Goal: Information Seeking & Learning: Learn about a topic

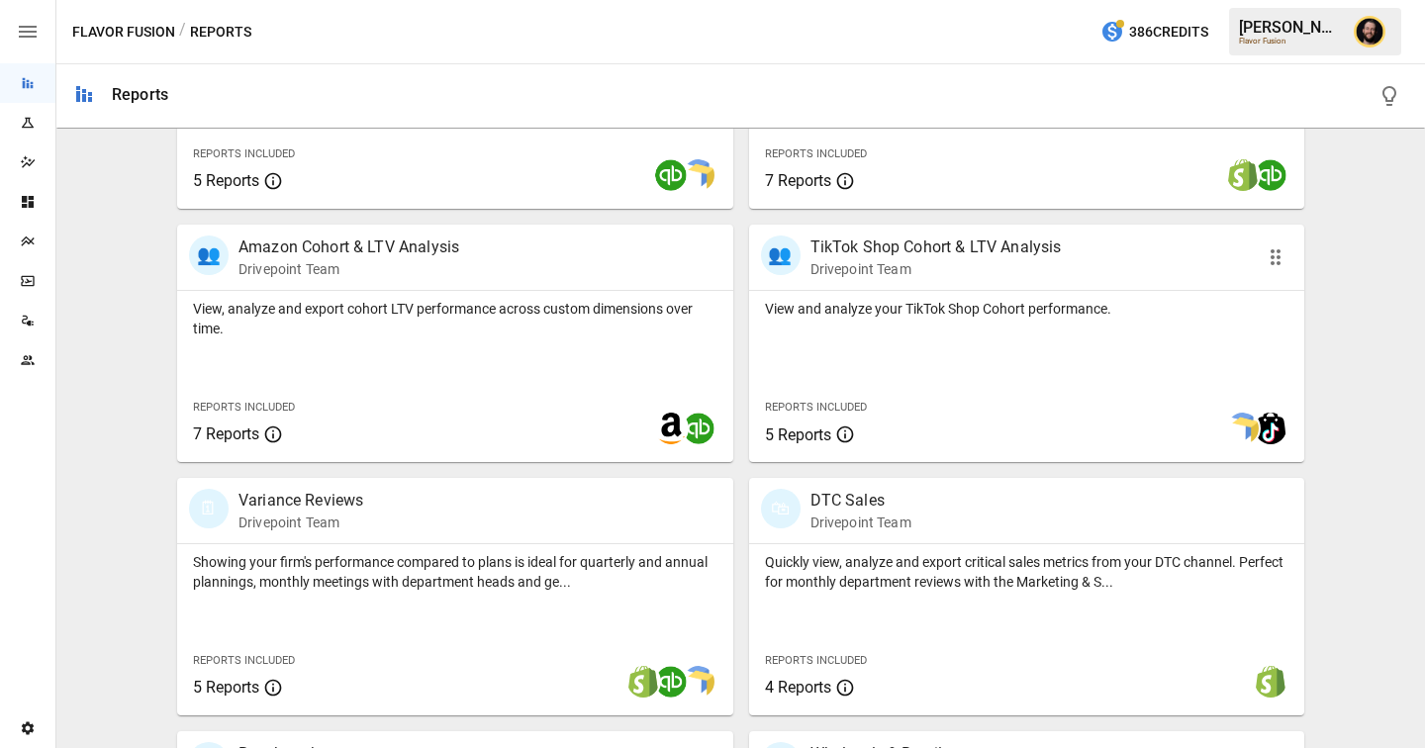
scroll to position [635, 0]
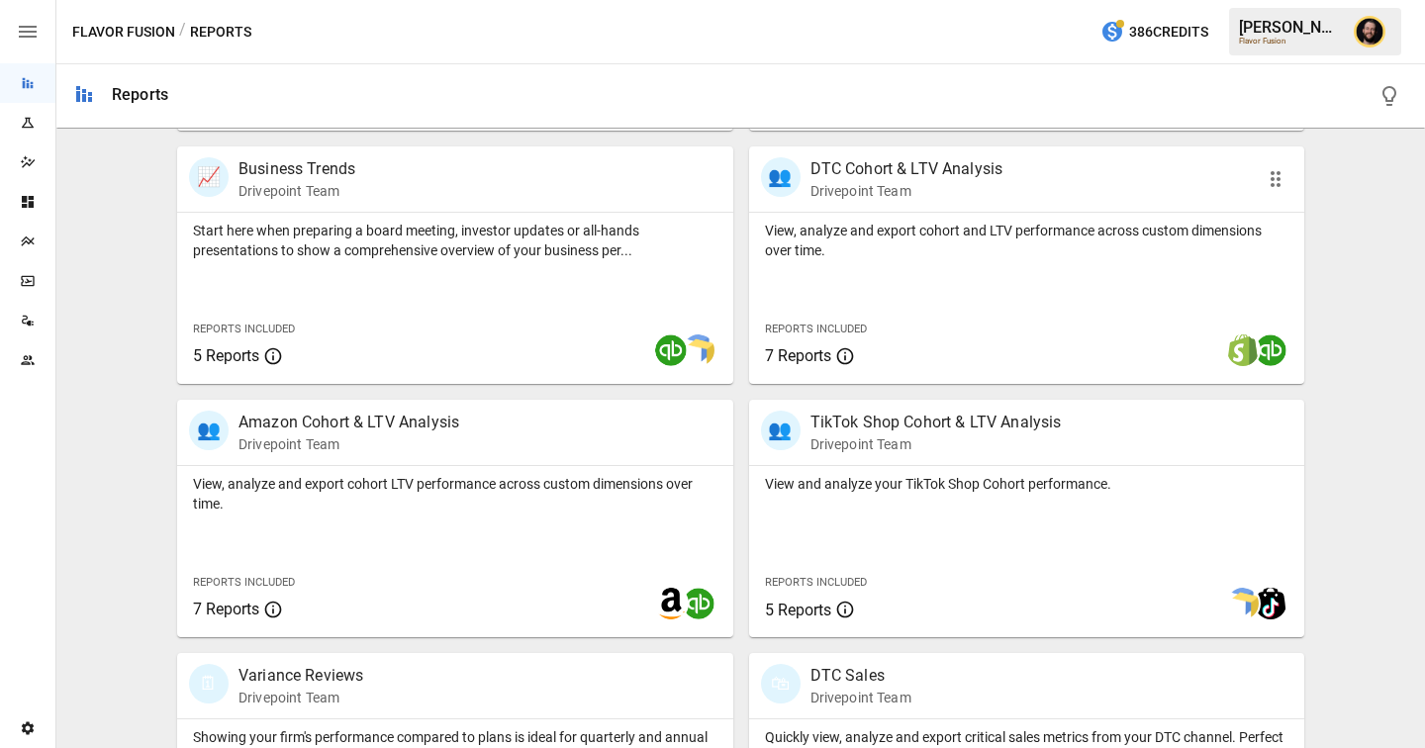
click at [875, 260] on div "View, analyze and export cohort and LTV performance across custom dimensions ov…" at bounding box center [1027, 298] width 556 height 171
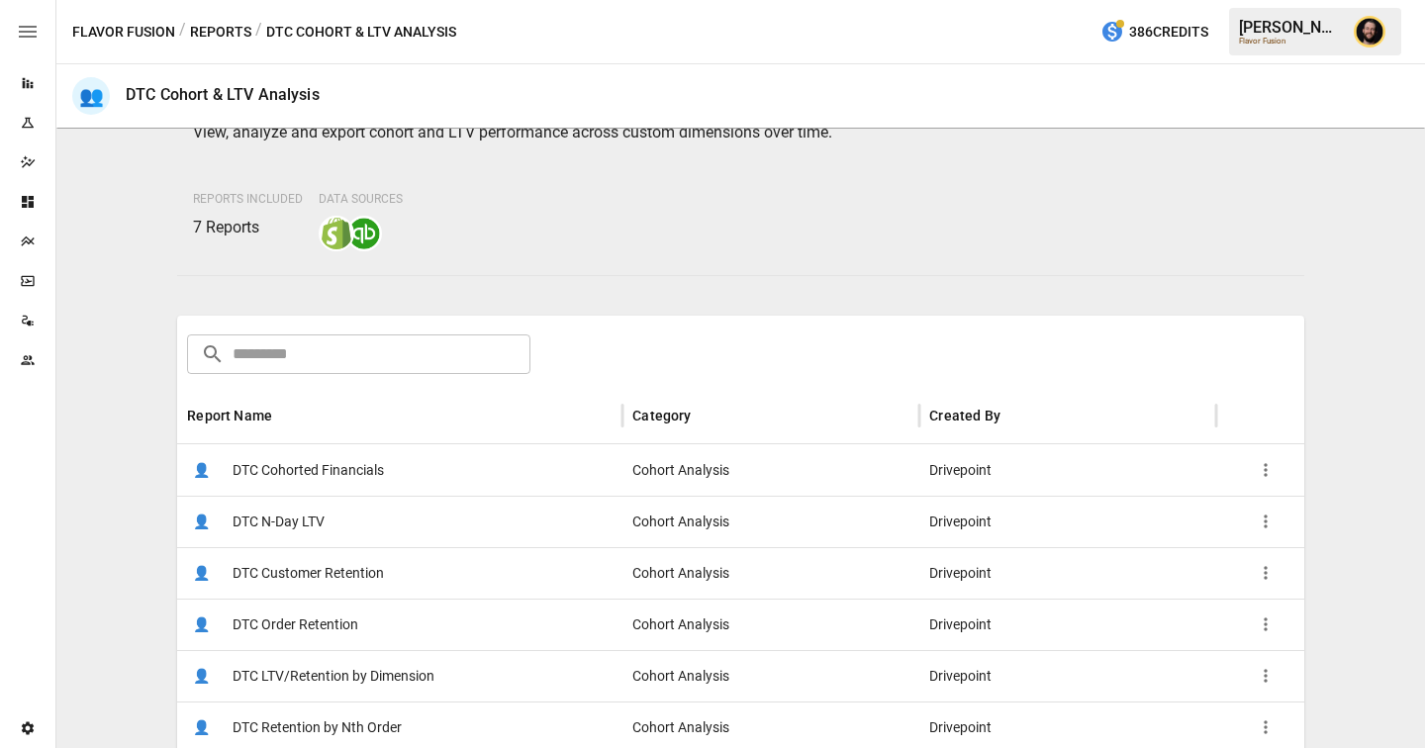
scroll to position [236, 0]
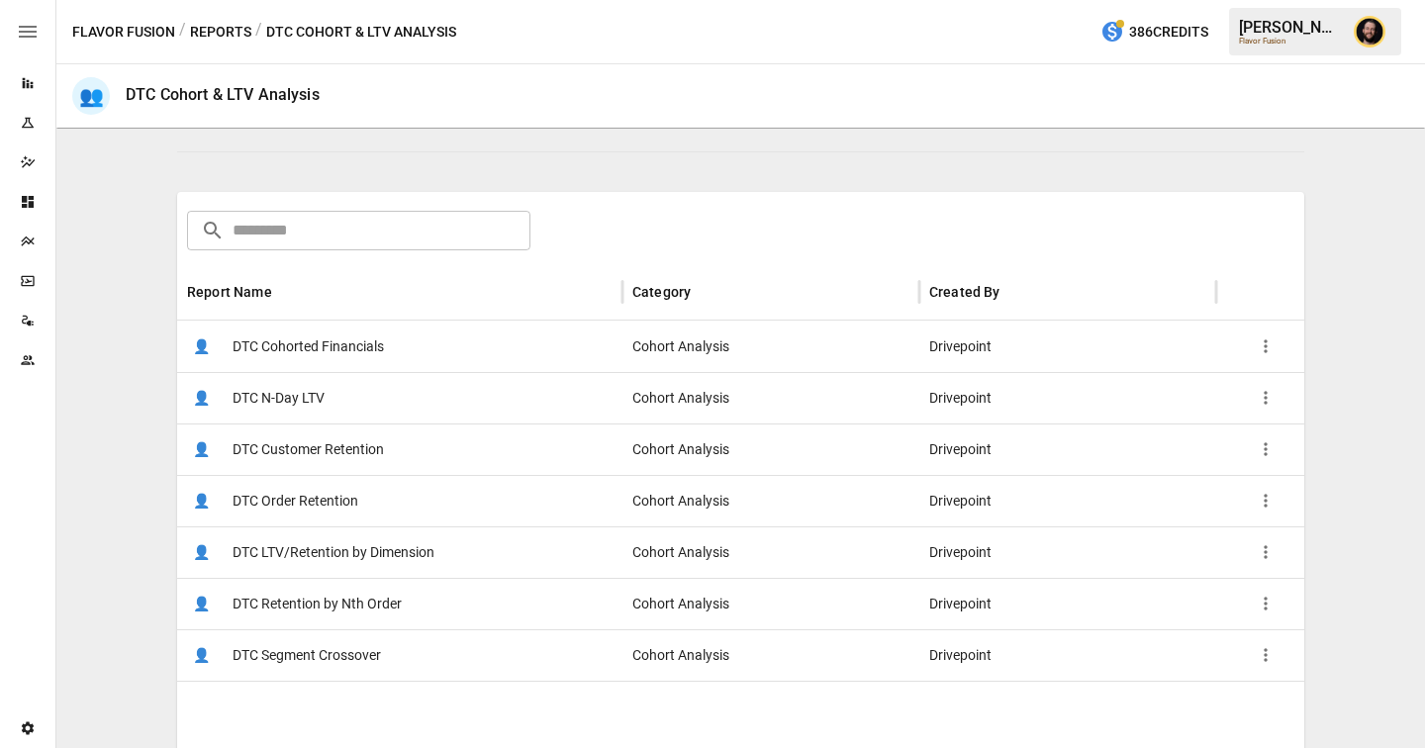
click at [225, 27] on button "Reports" at bounding box center [220, 32] width 61 height 25
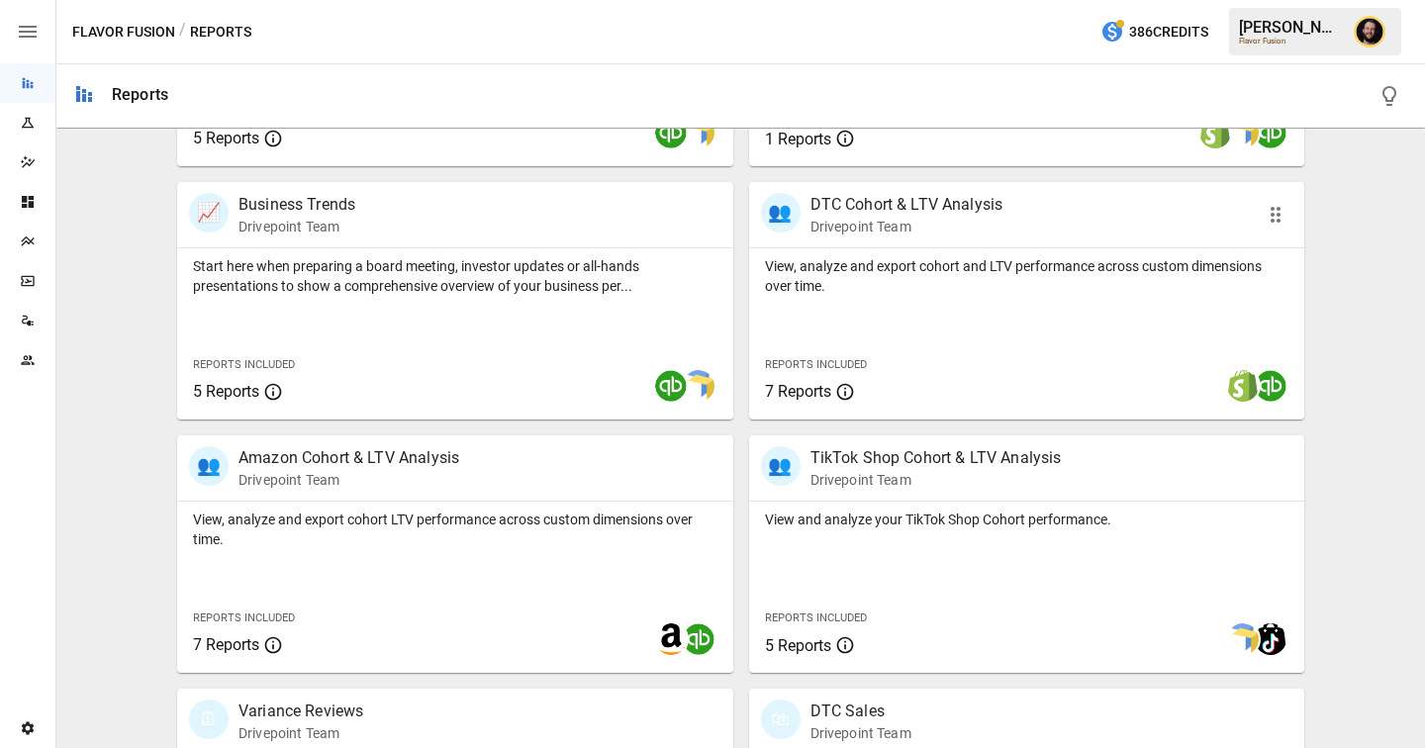
scroll to position [607, 0]
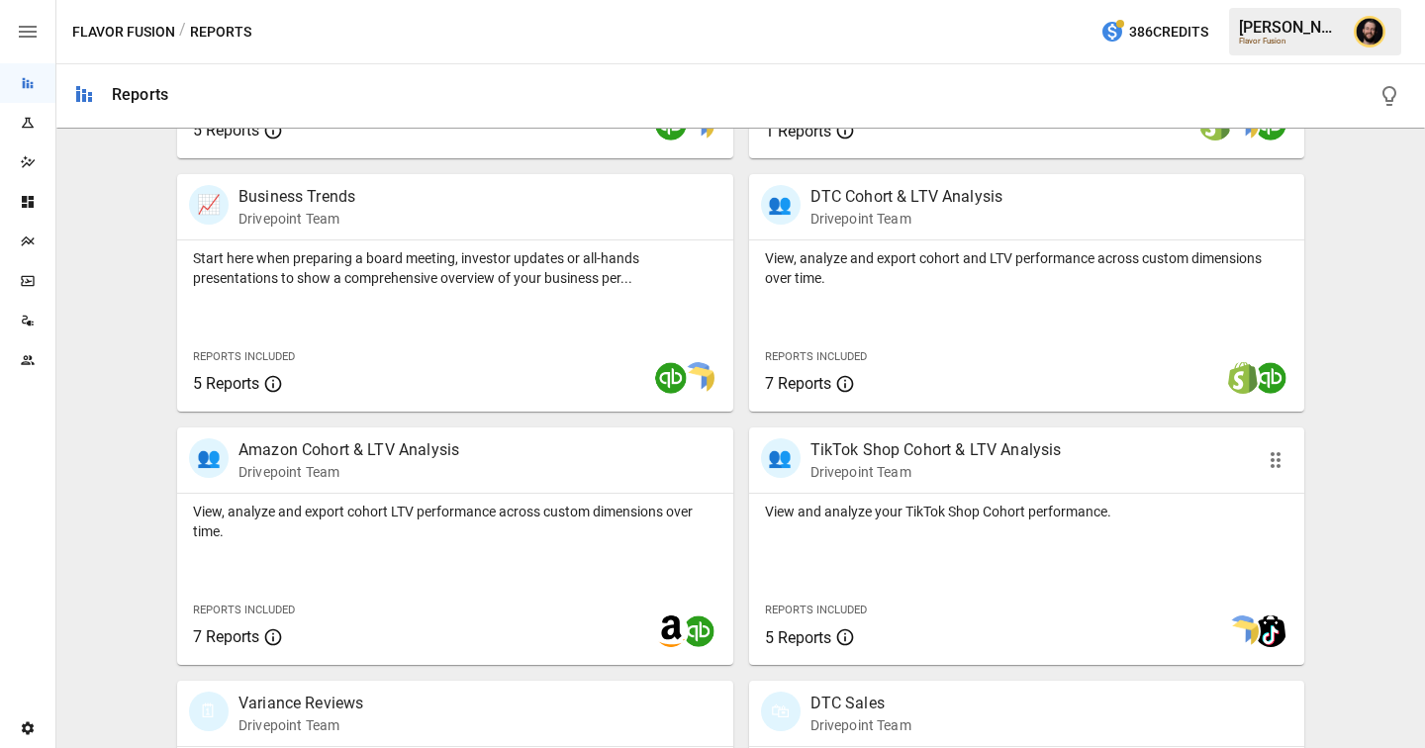
click at [884, 510] on p "View and analyze your TikTok Shop Cohort performance." at bounding box center [1027, 512] width 524 height 20
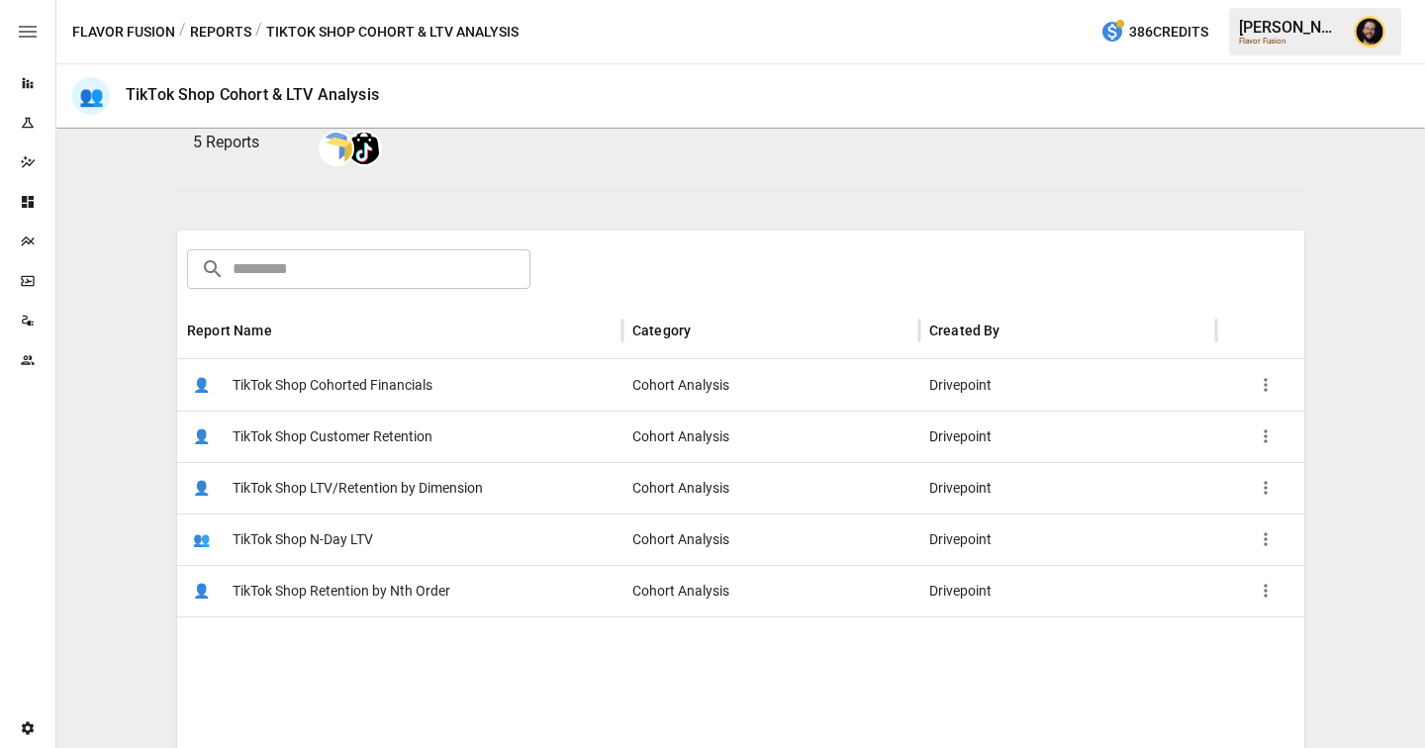
scroll to position [197, 0]
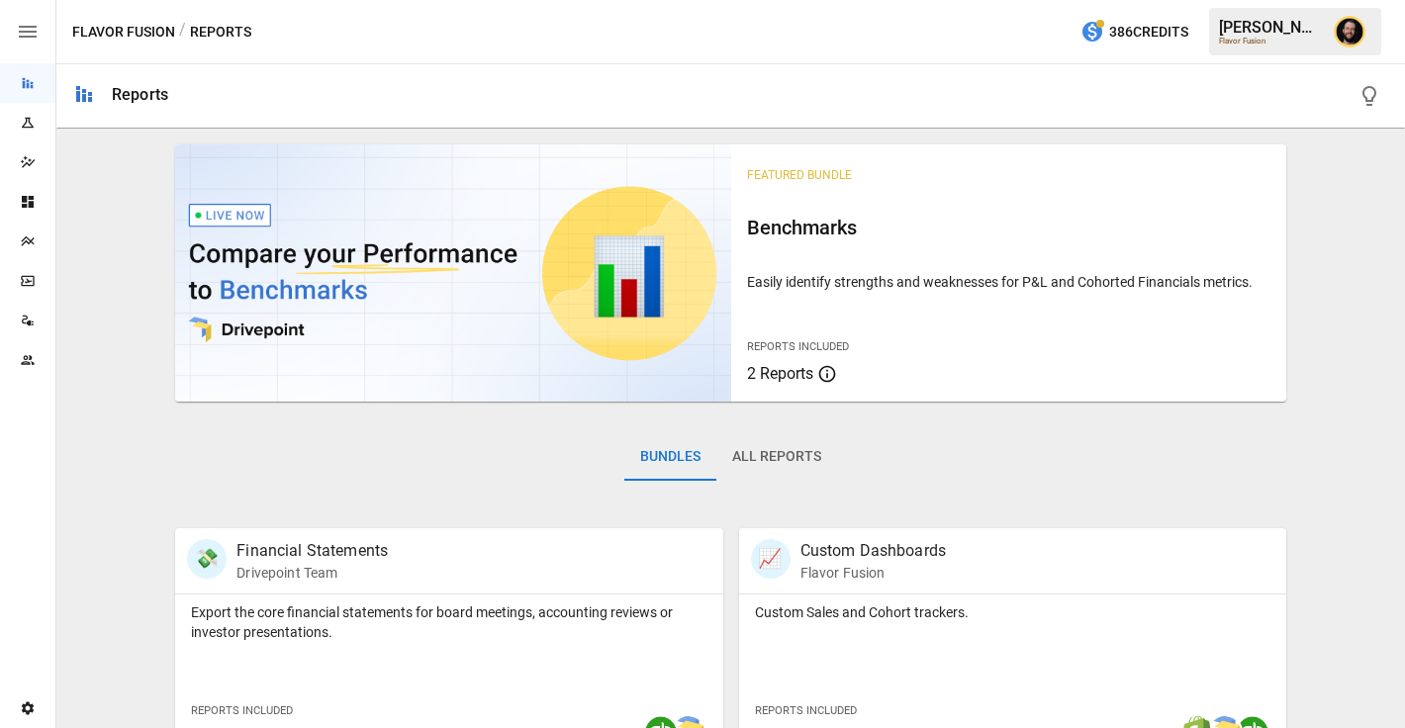
click at [29, 24] on icon "button" at bounding box center [28, 32] width 24 height 24
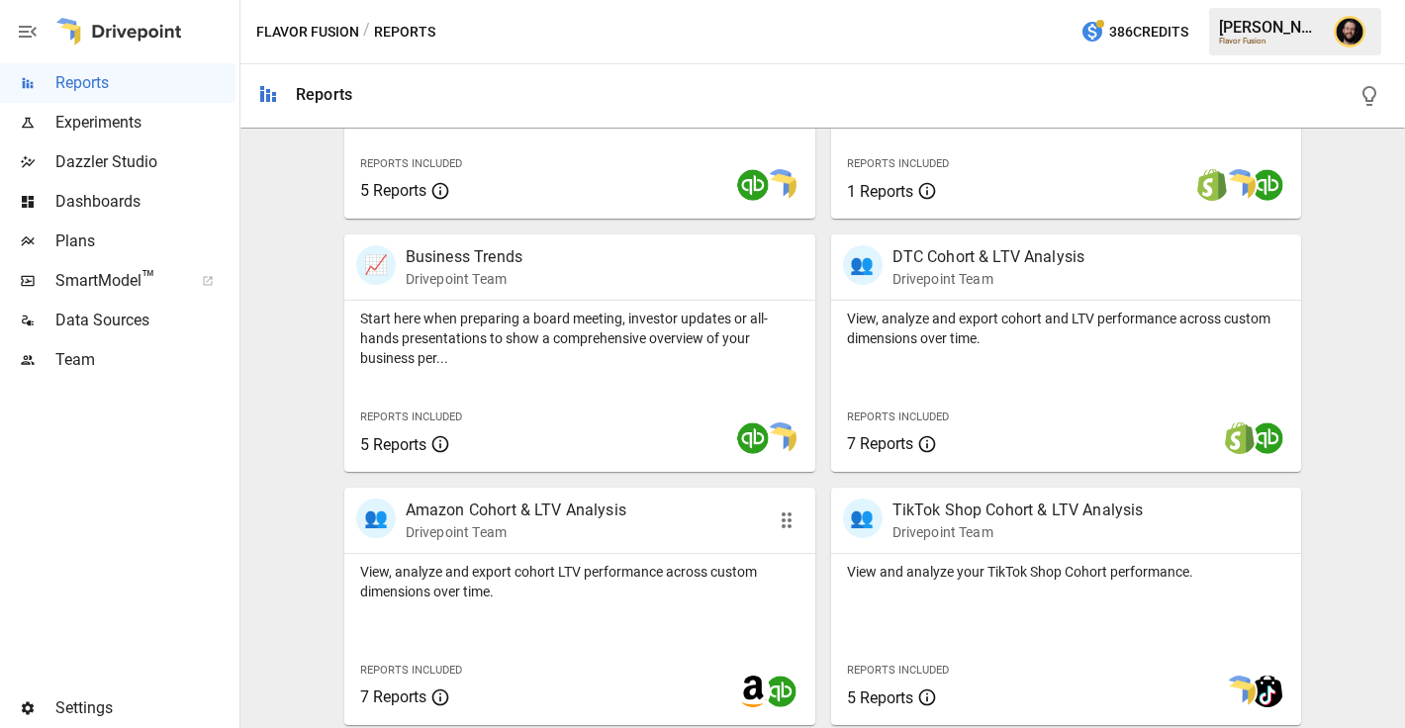
scroll to position [542, 0]
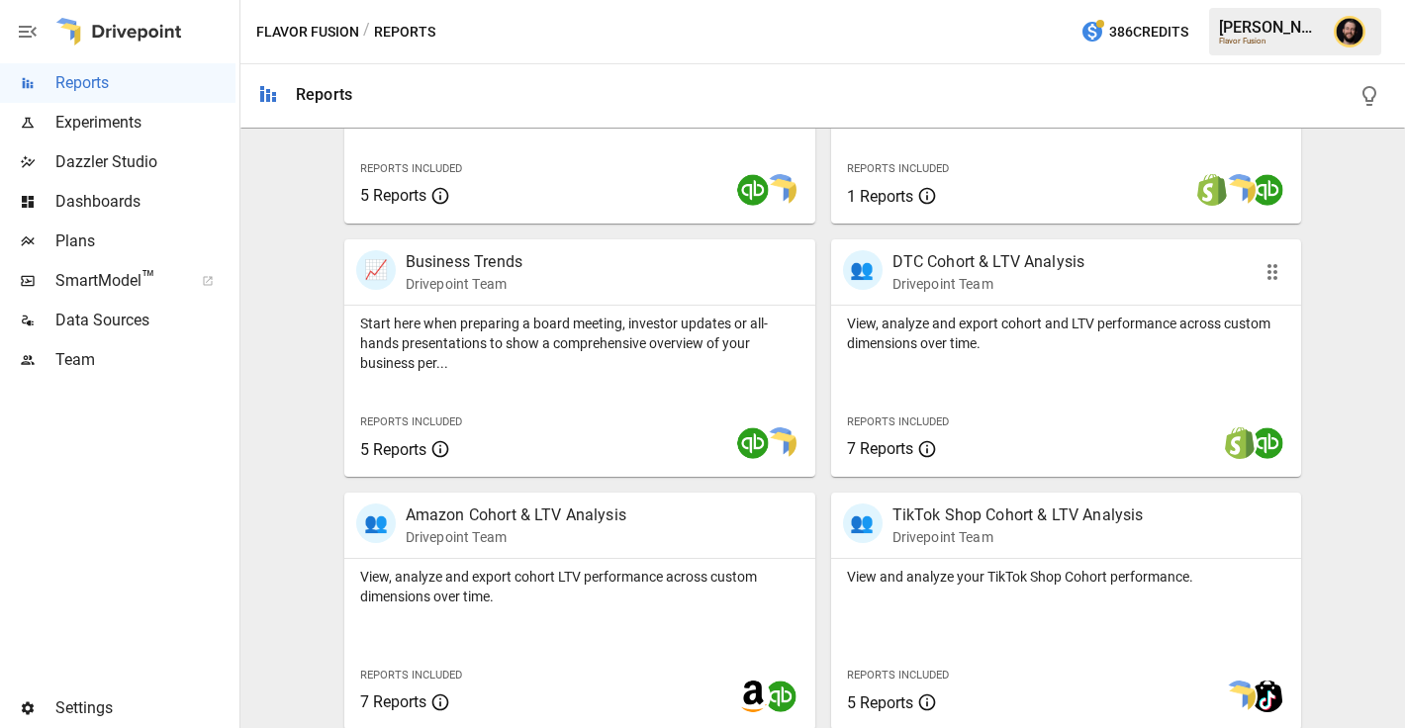
click at [962, 340] on p "View, analyze and export cohort and LTV performance across custom dimensions ov…" at bounding box center [1066, 334] width 439 height 40
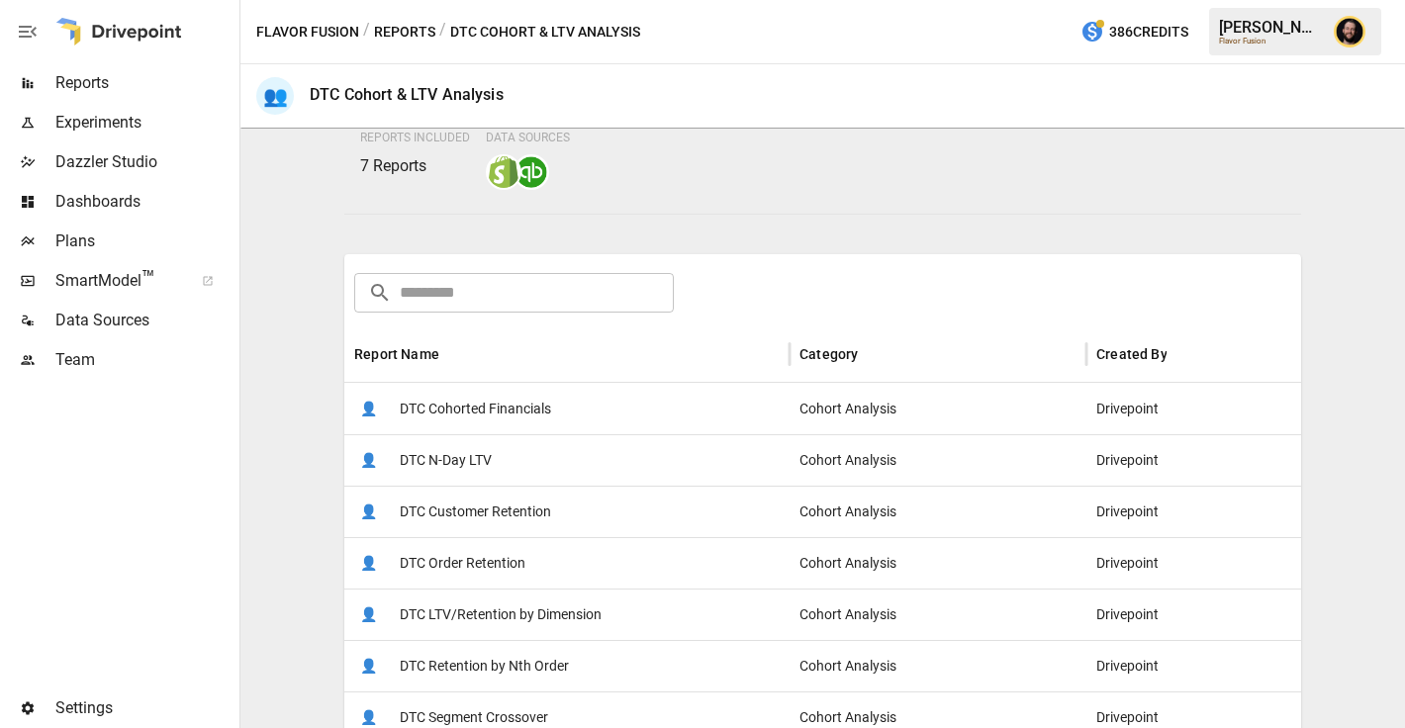
scroll to position [249, 0]
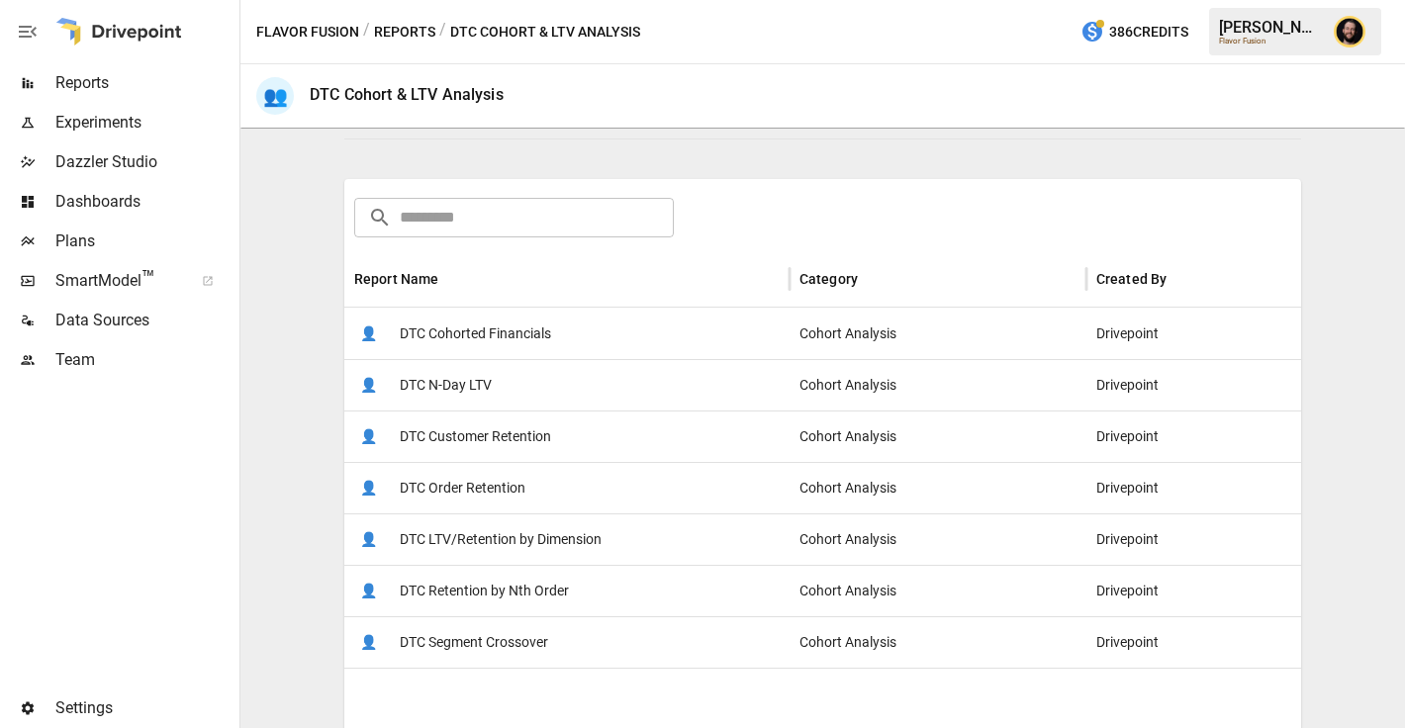
click at [579, 527] on span "DTC LTV/Retention by Dimension" at bounding box center [501, 539] width 202 height 50
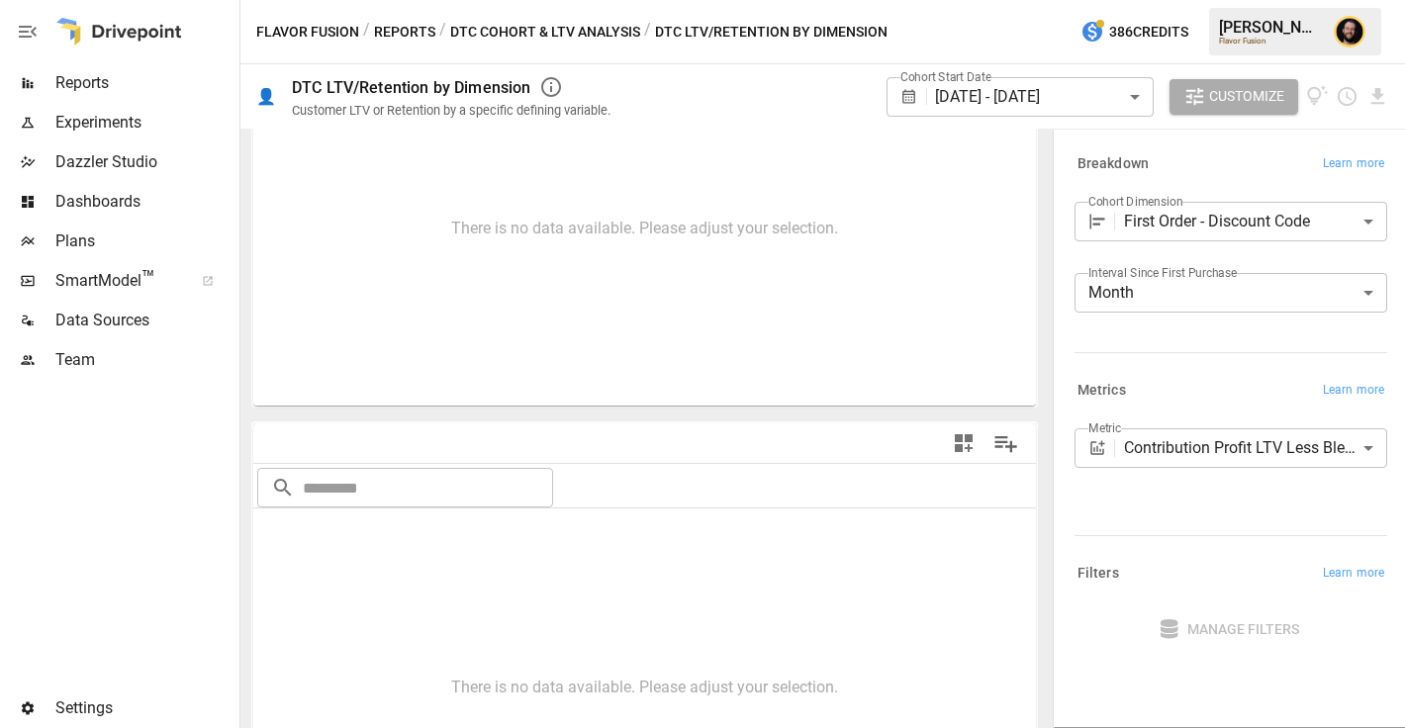
scroll to position [246, 0]
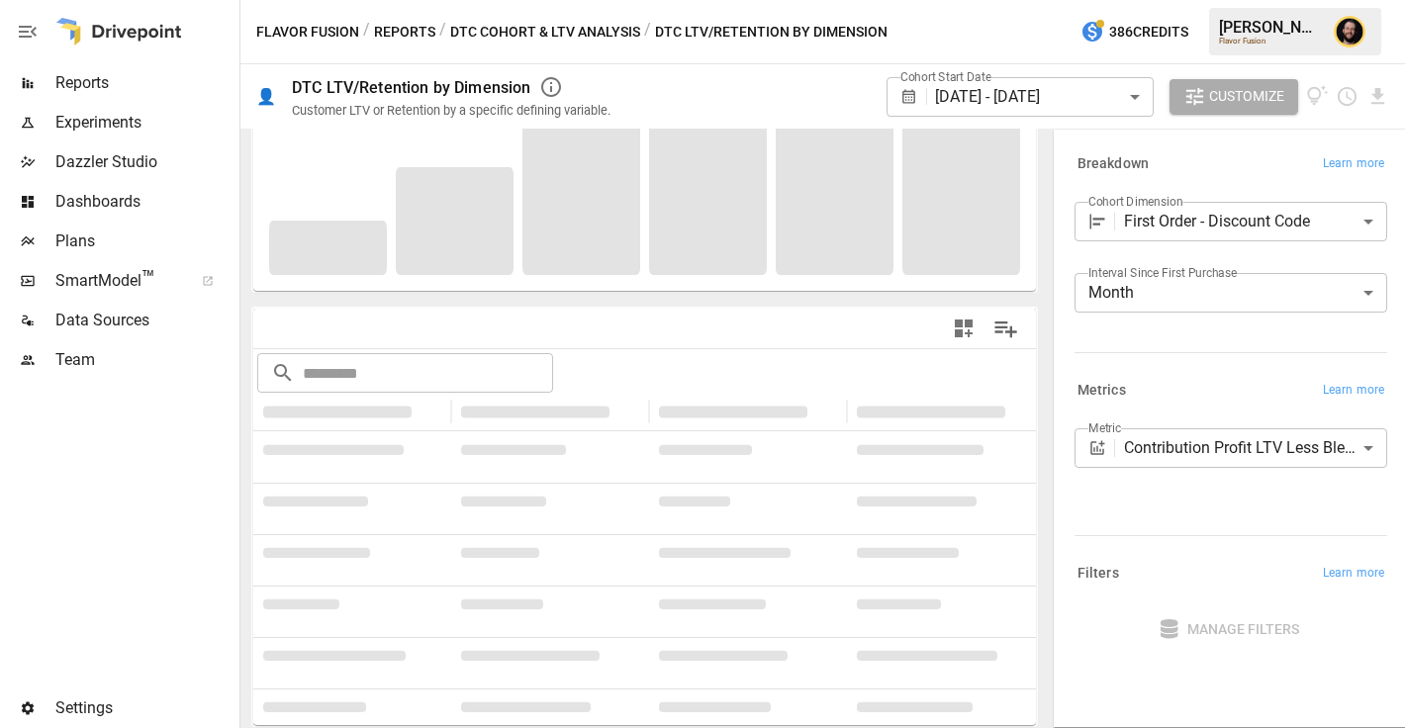
click at [1169, 0] on body "**********" at bounding box center [702, 0] width 1405 height 0
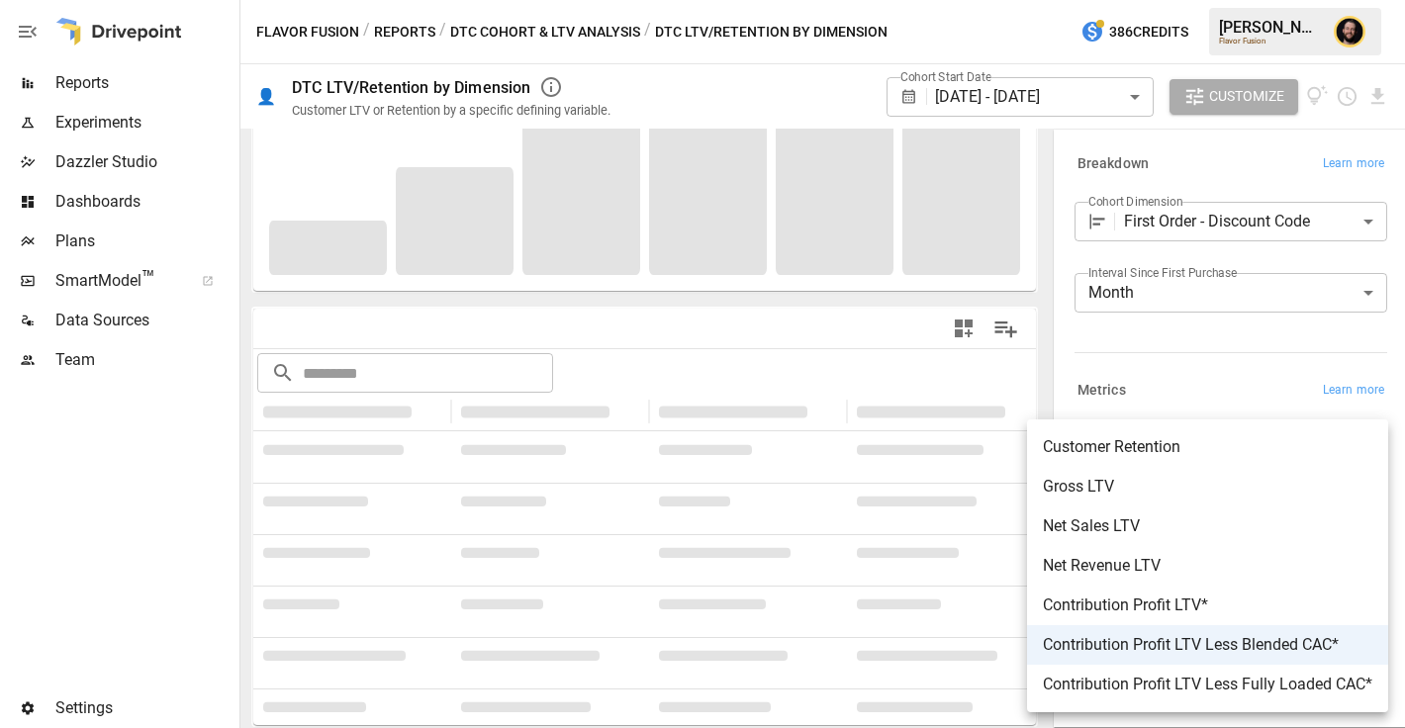
click at [1178, 210] on div at bounding box center [702, 364] width 1405 height 728
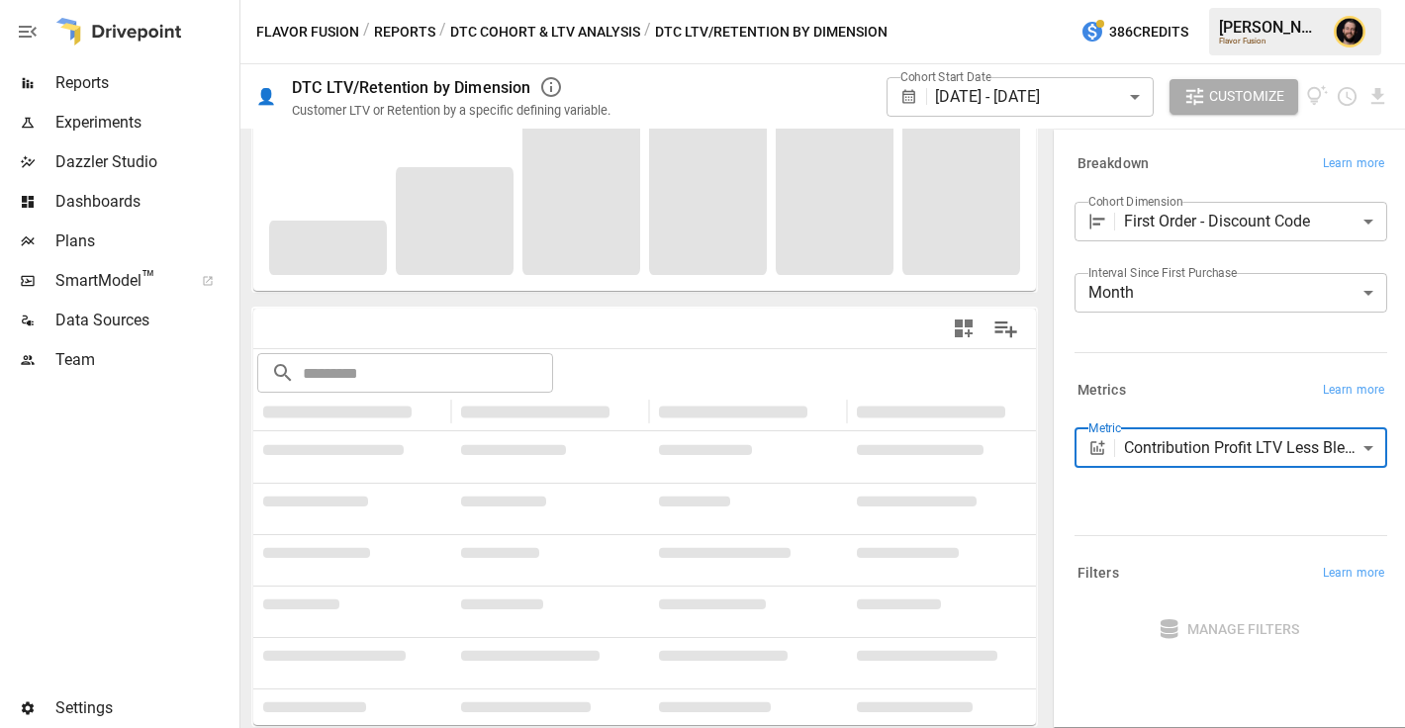
click at [1175, 0] on body "**********" at bounding box center [702, 0] width 1405 height 0
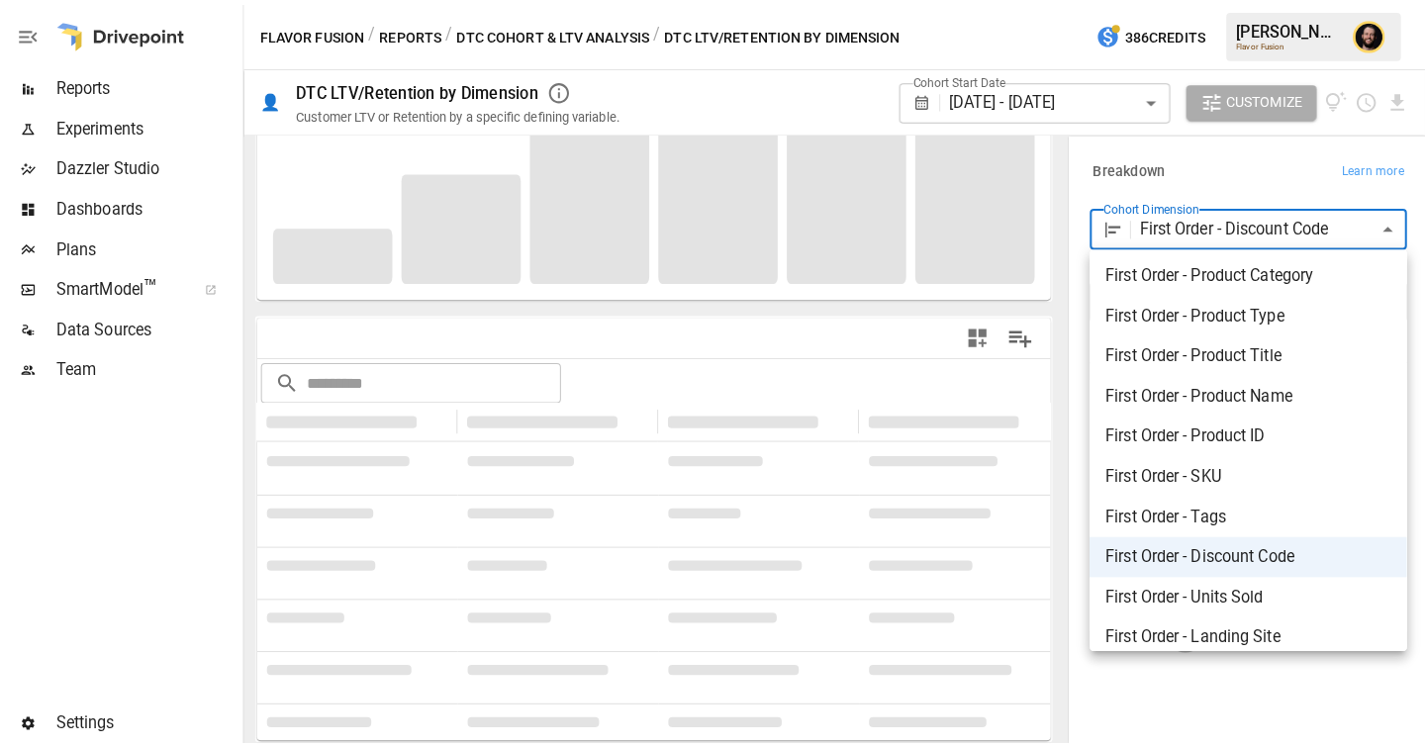
scroll to position [154, 0]
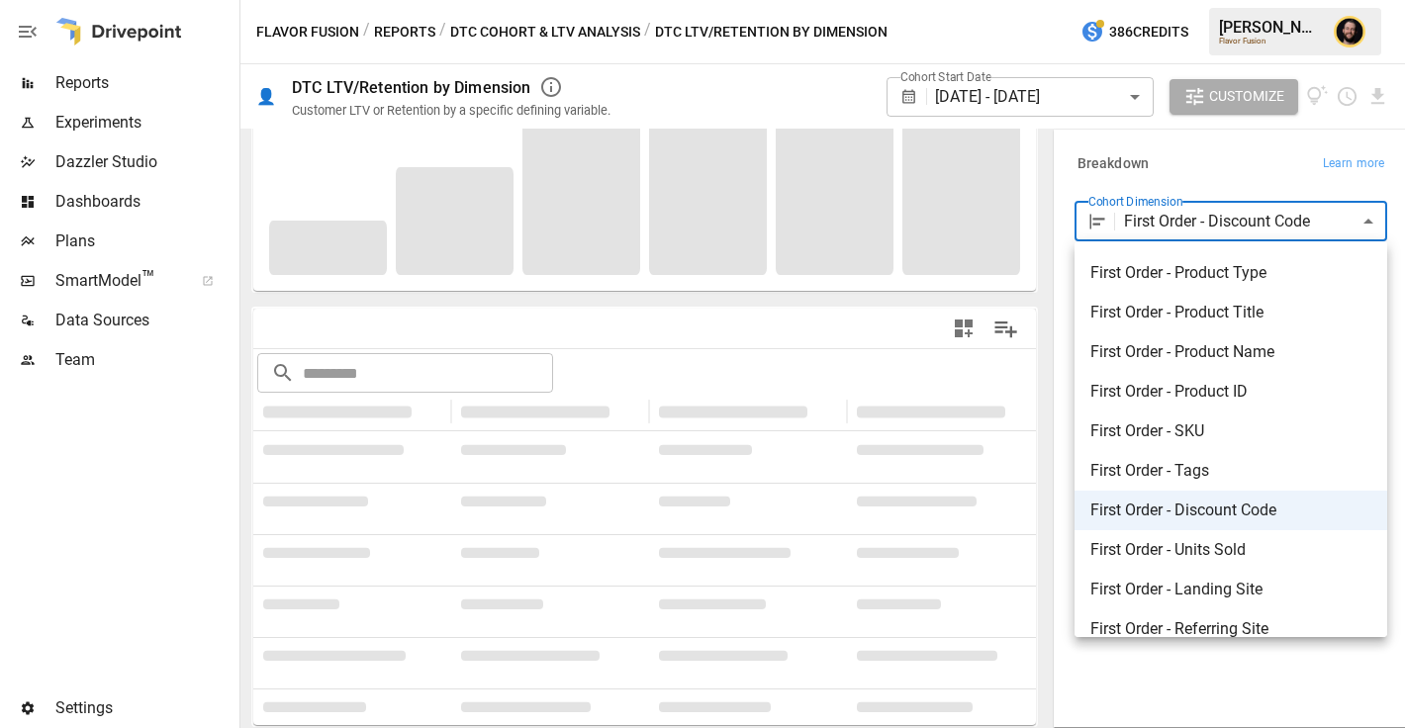
click at [1196, 161] on div at bounding box center [702, 364] width 1405 height 728
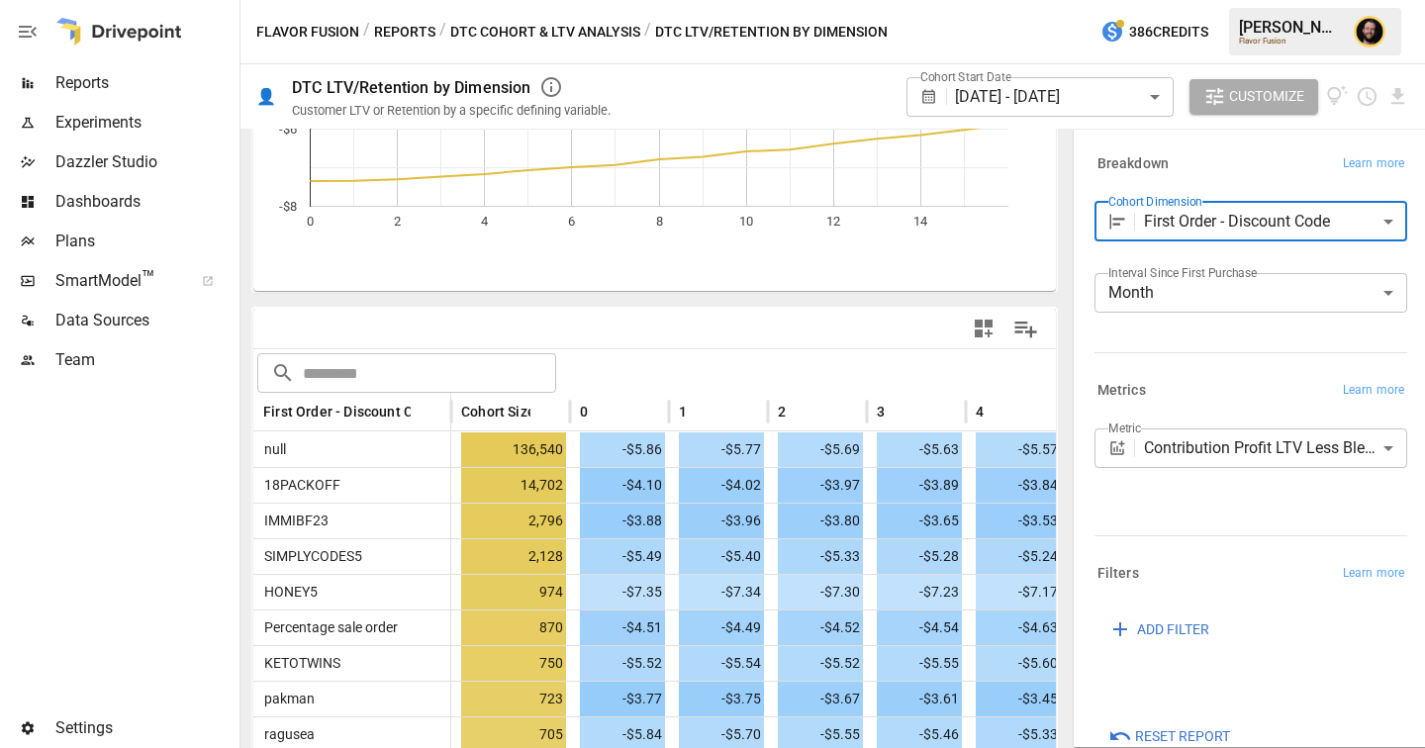
scroll to position [143, 0]
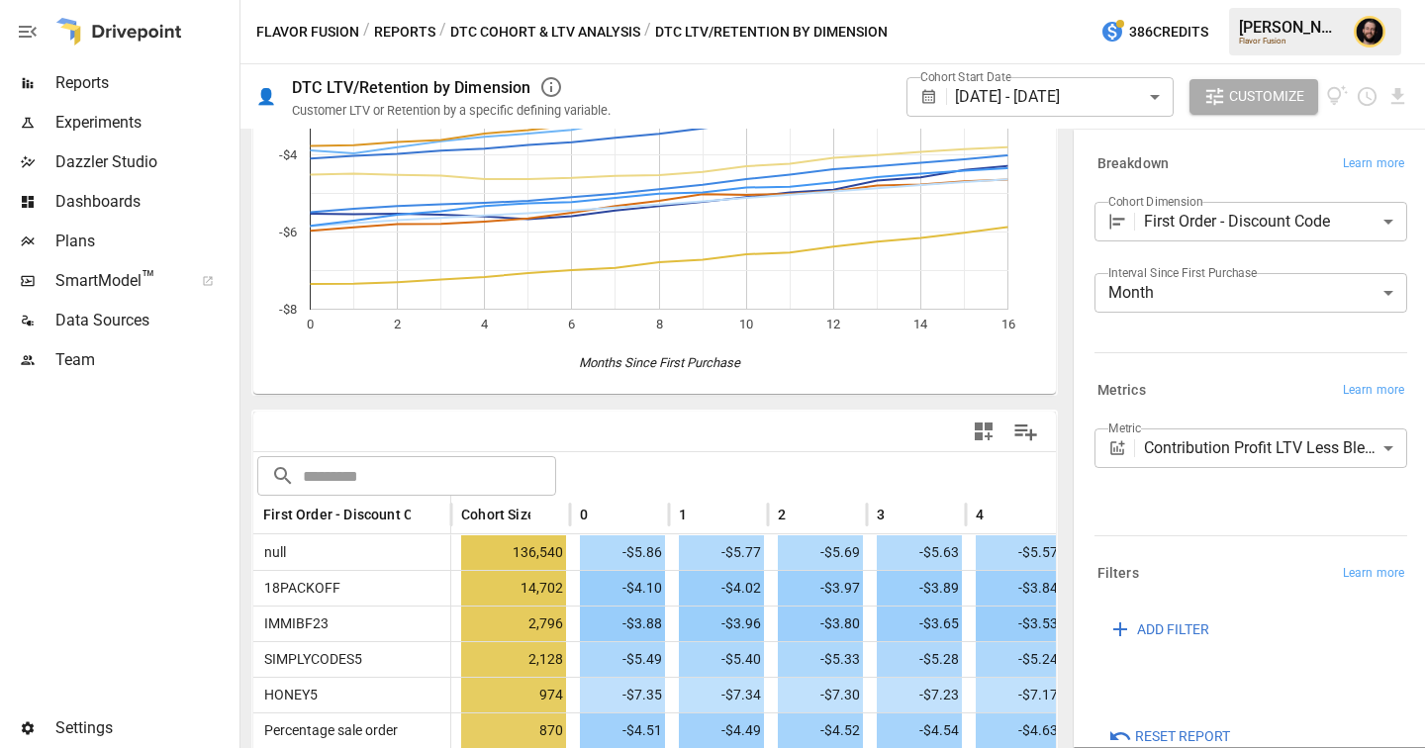
click at [19, 28] on icon "button" at bounding box center [28, 32] width 24 height 24
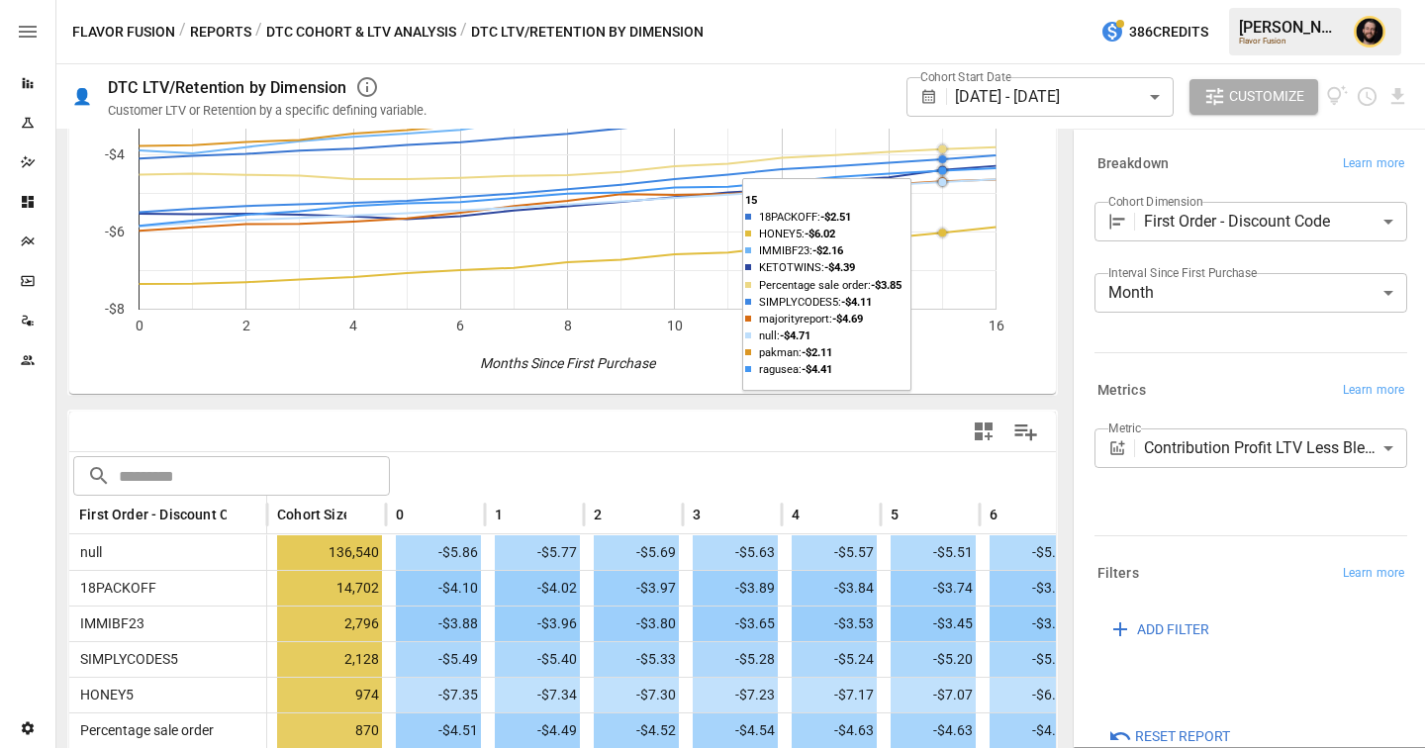
scroll to position [51, 0]
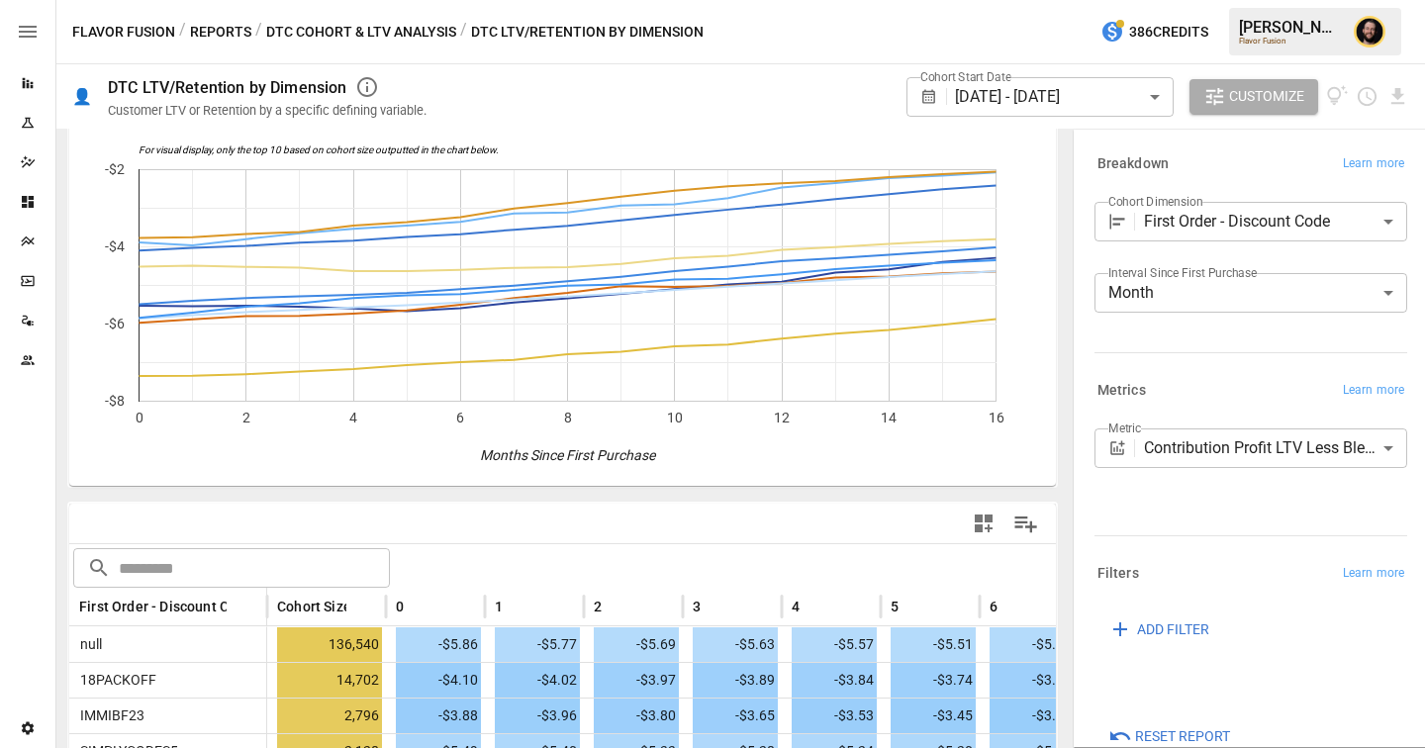
click at [1256, 0] on body "Reports Experiments Dazzler Studio Dashboards Plans SmartModel ™ Data Sources T…" at bounding box center [712, 0] width 1425 height 0
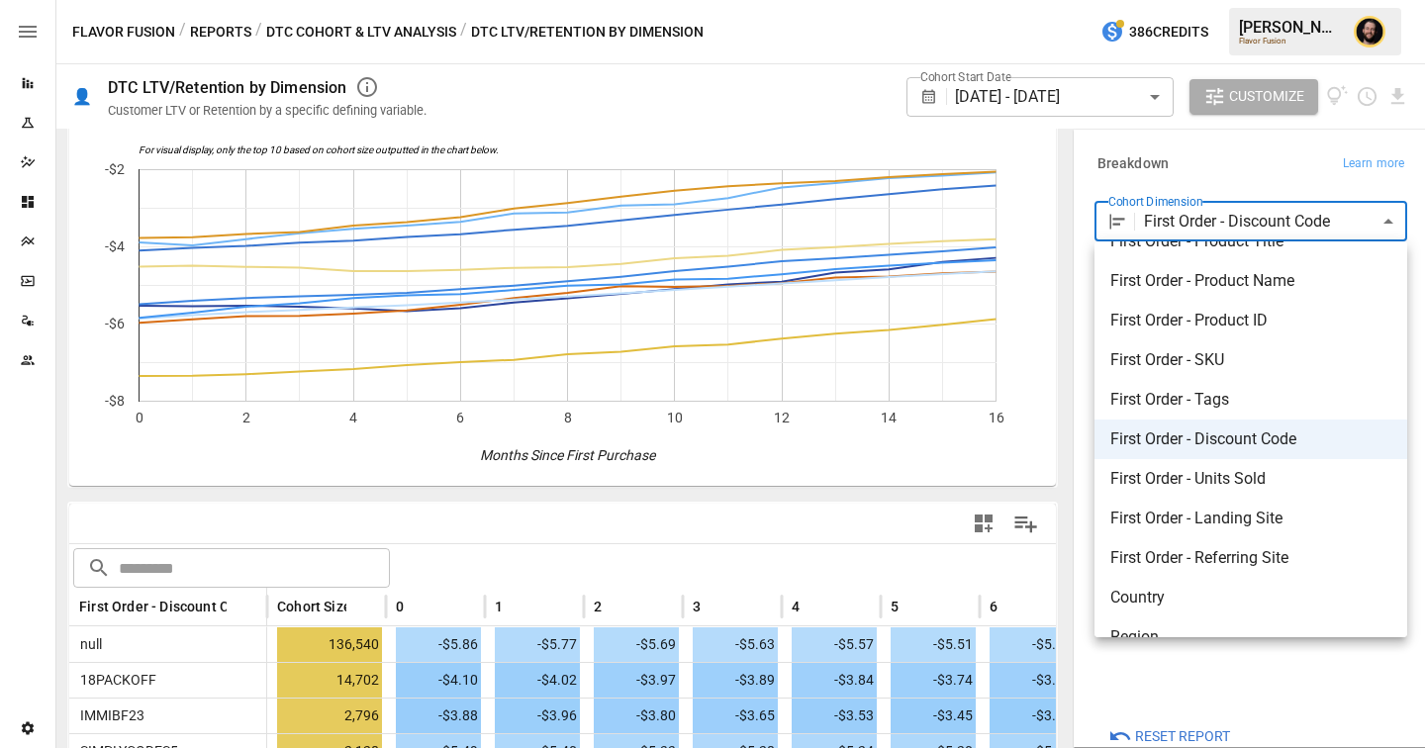
scroll to position [0, 0]
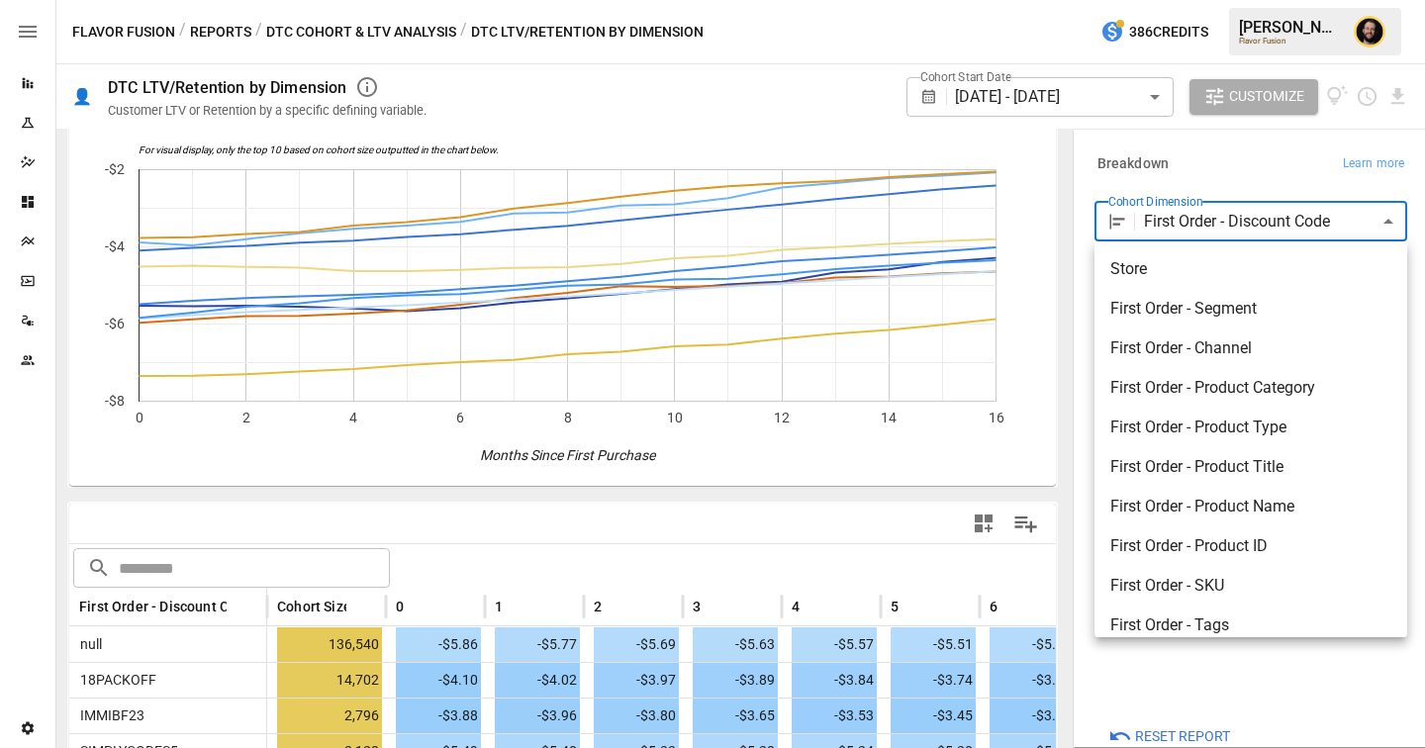
click at [1255, 153] on div at bounding box center [712, 374] width 1425 height 748
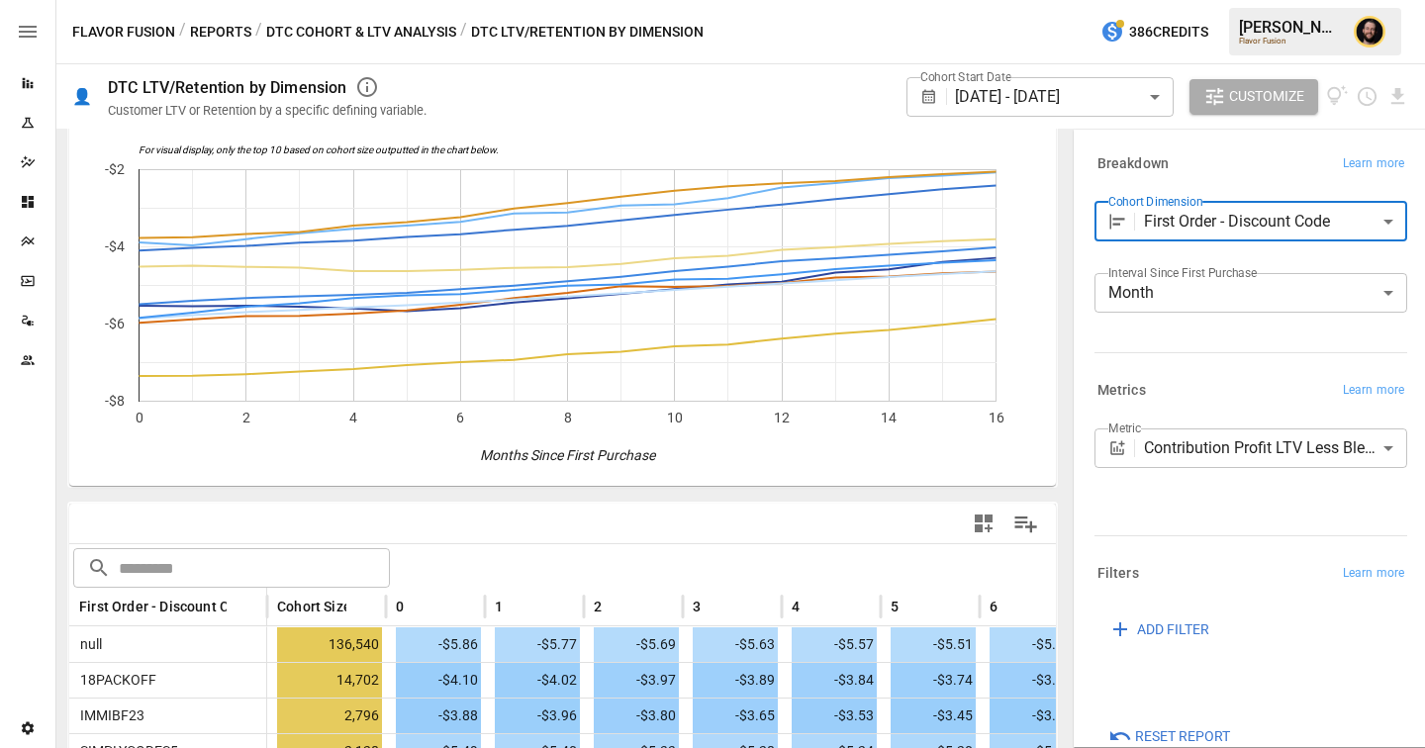
click at [1222, 0] on body "Reports Experiments Dazzler Studio Dashboards Plans SmartModel ™ Data Sources T…" at bounding box center [712, 0] width 1425 height 0
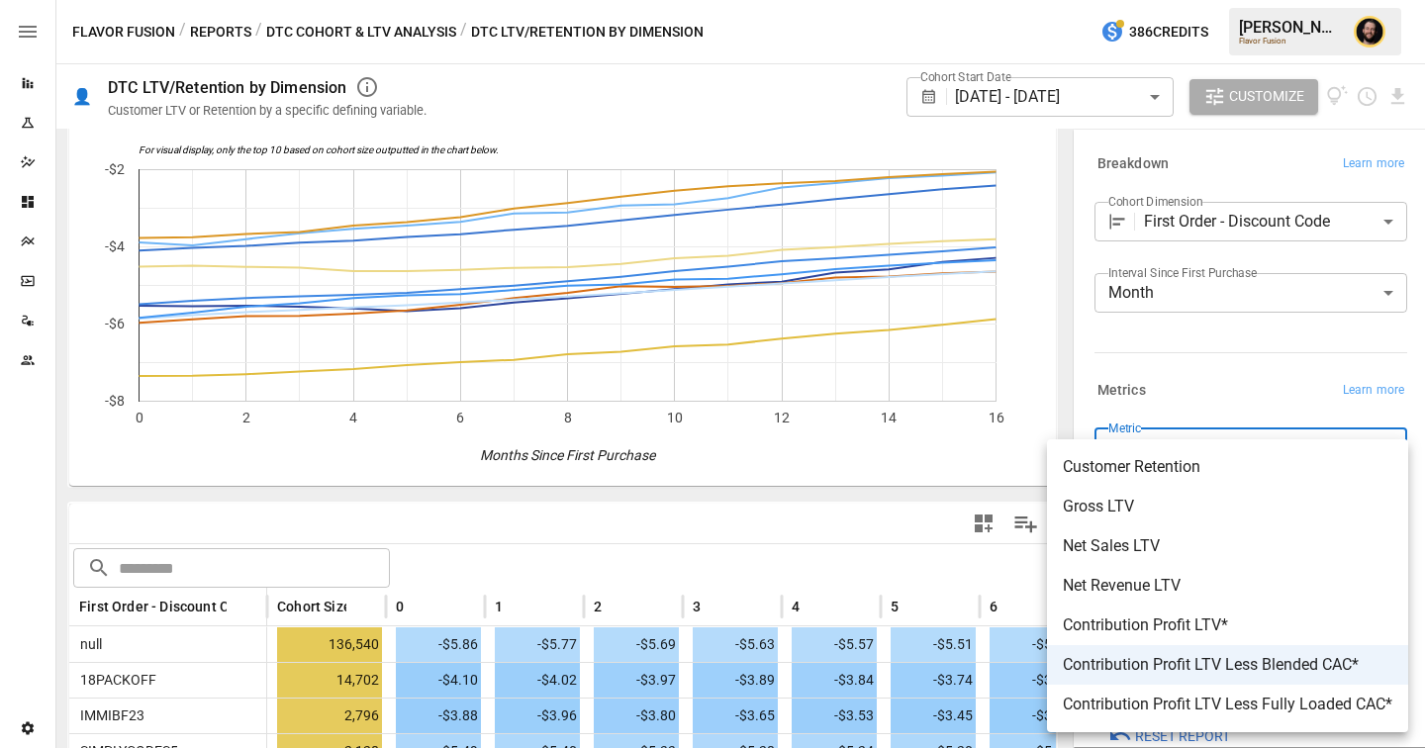
click at [762, 604] on div at bounding box center [712, 374] width 1425 height 748
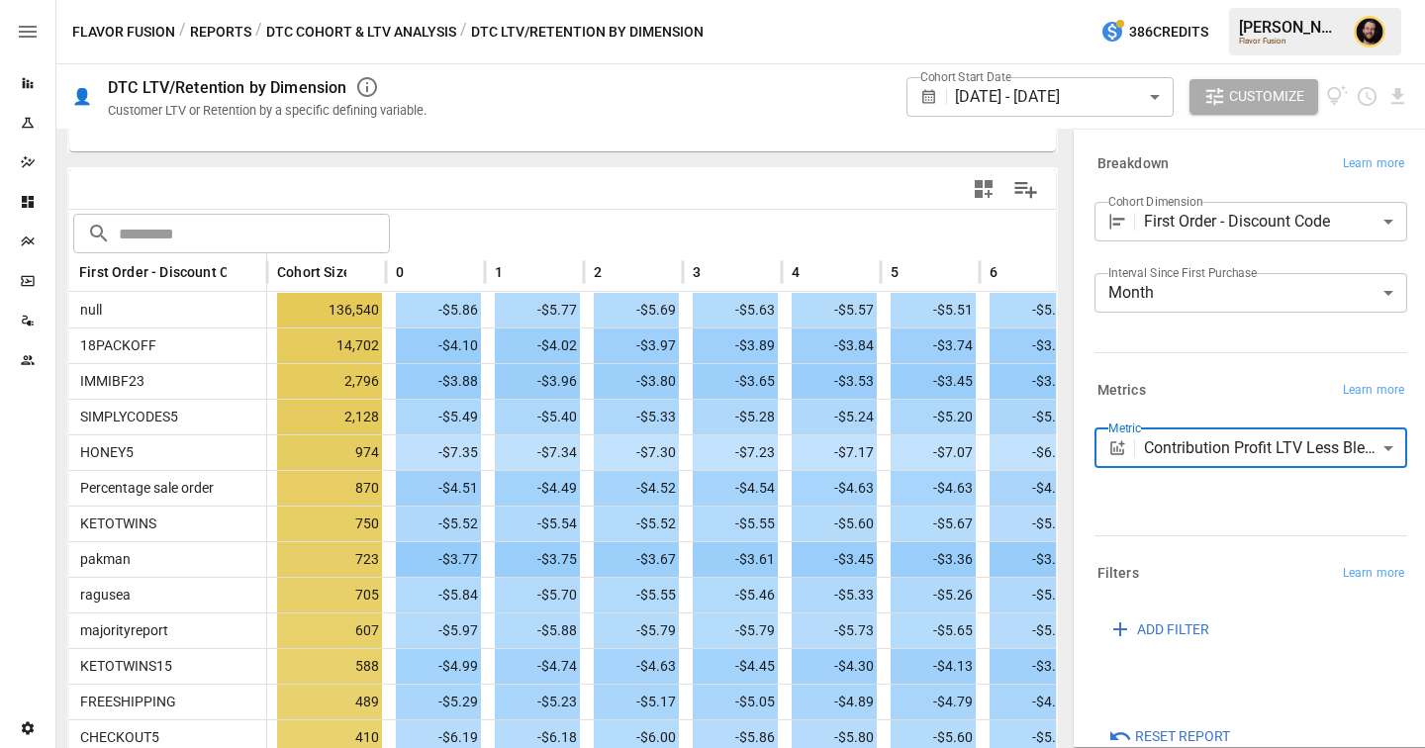
scroll to position [418, 0]
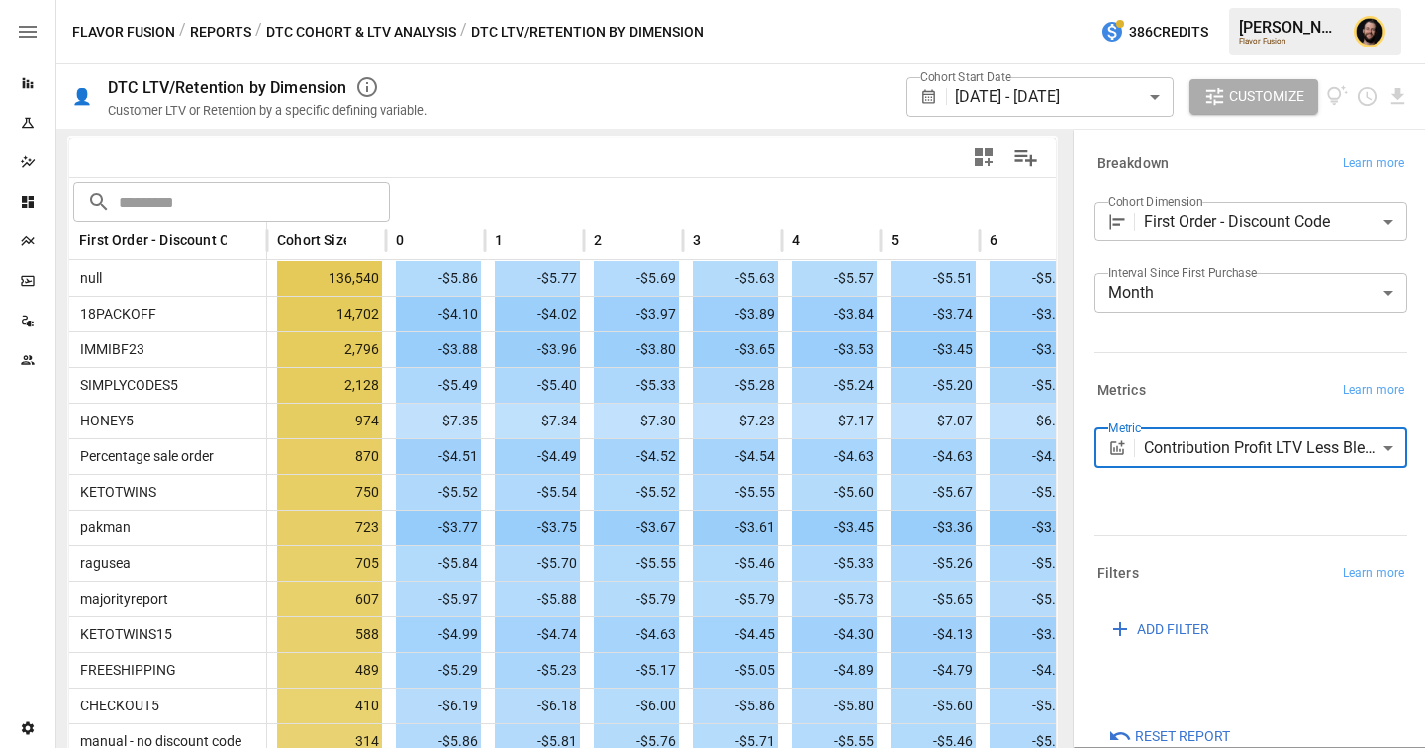
click at [1216, 0] on body "Reports Experiments Dazzler Studio Dashboards Plans SmartModel ™ Data Sources T…" at bounding box center [712, 0] width 1425 height 0
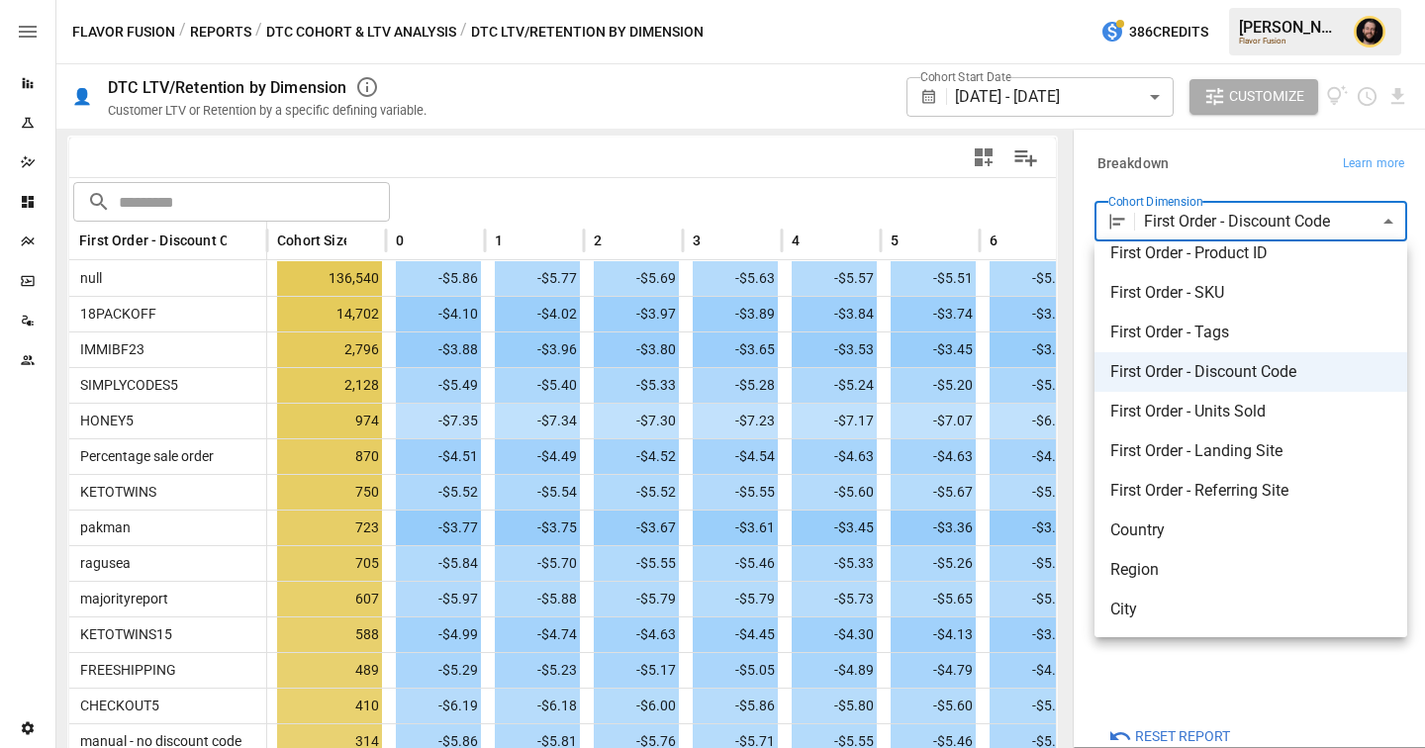
scroll to position [0, 0]
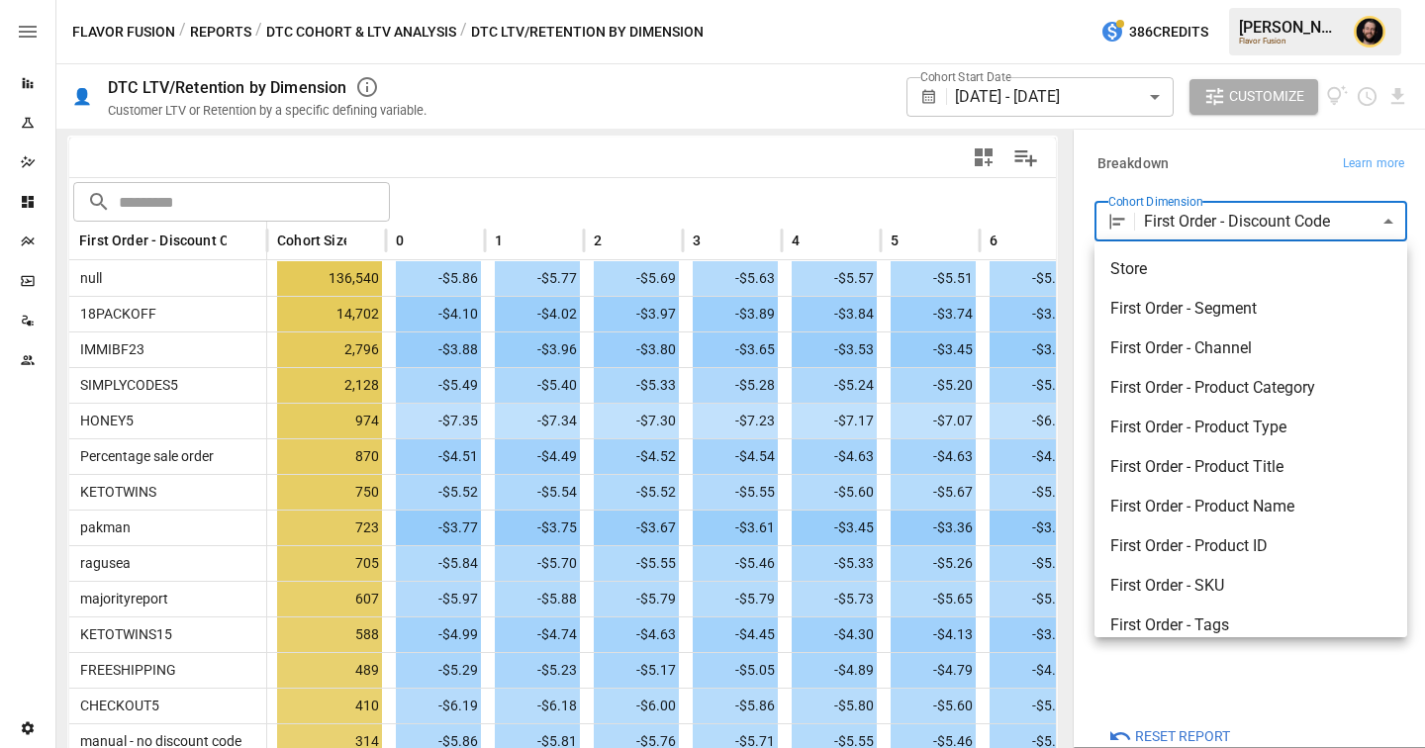
click at [335, 29] on div at bounding box center [712, 374] width 1425 height 748
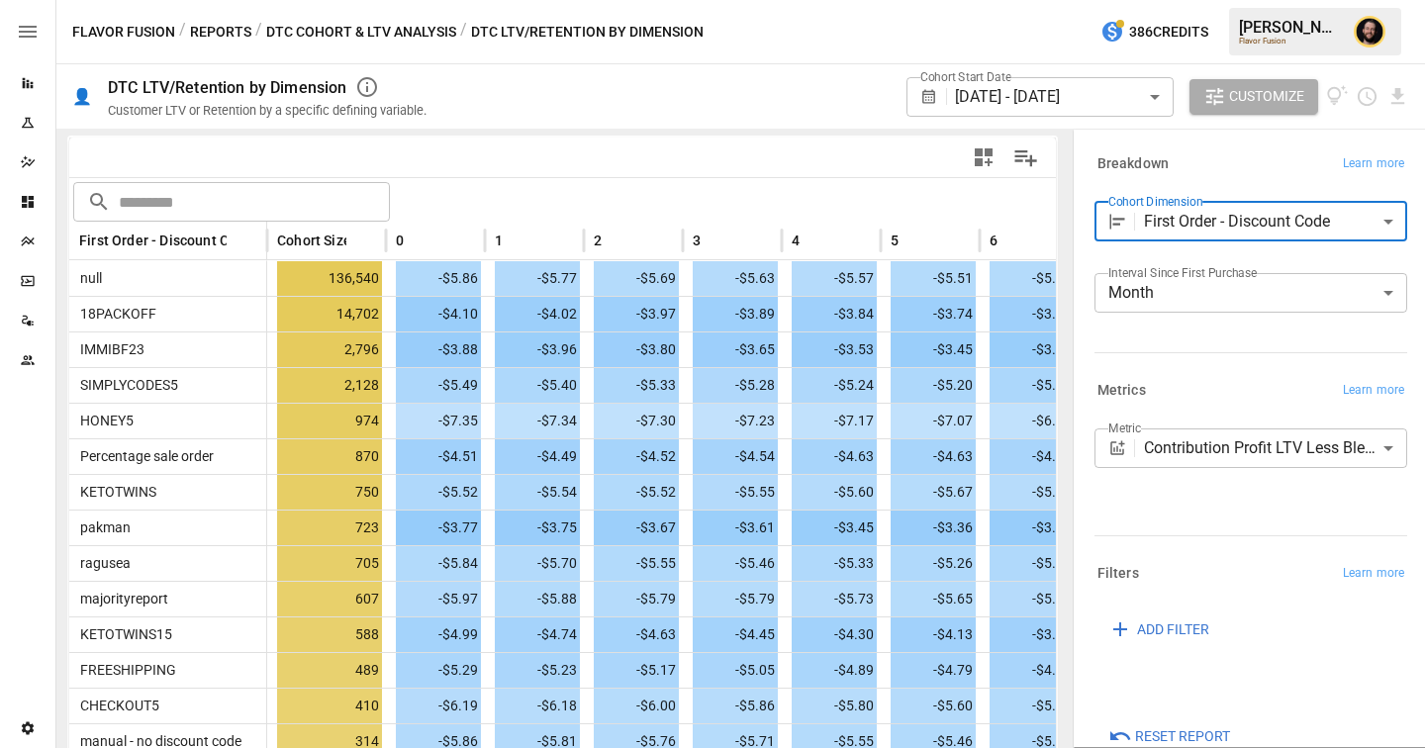
click at [319, 32] on button "DTC Cohort & LTV Analysis" at bounding box center [361, 32] width 190 height 25
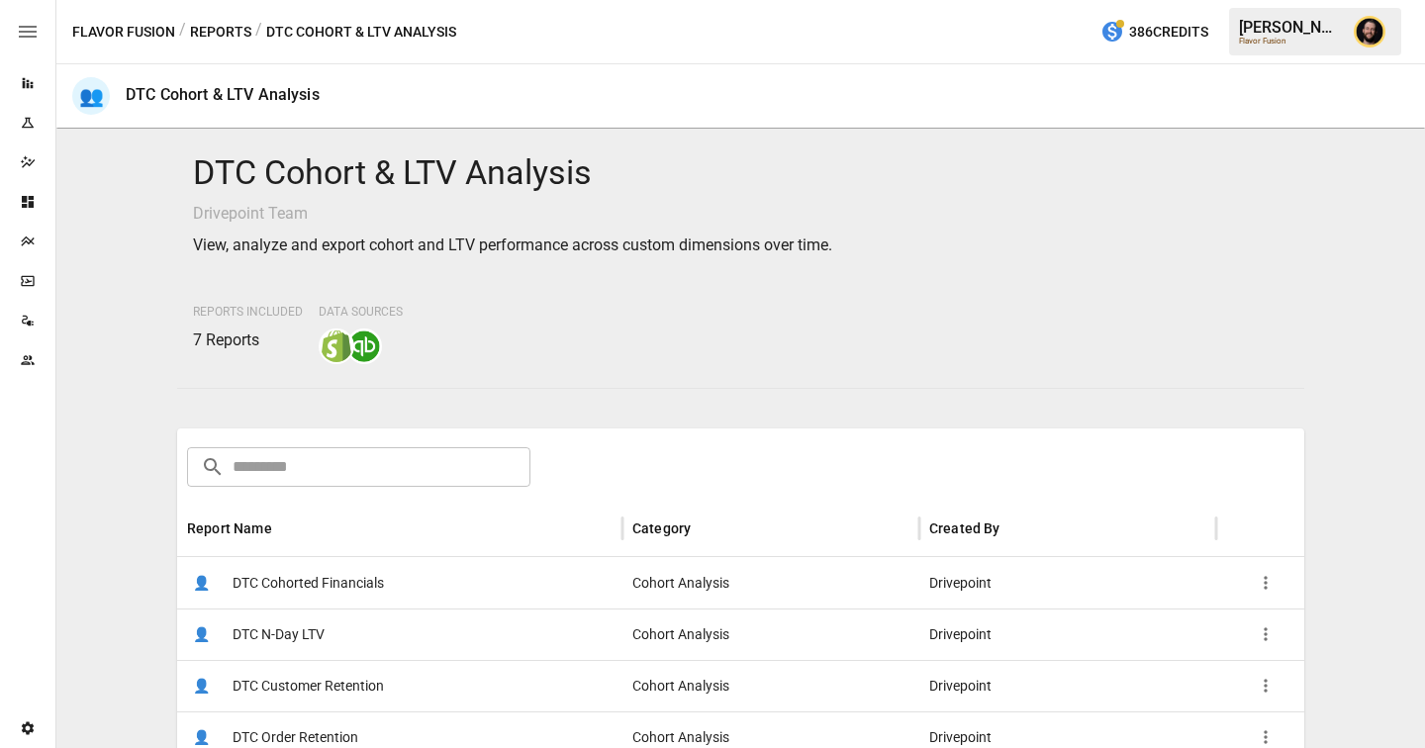
click at [341, 579] on span "DTC Cohorted Financials" at bounding box center [308, 583] width 151 height 50
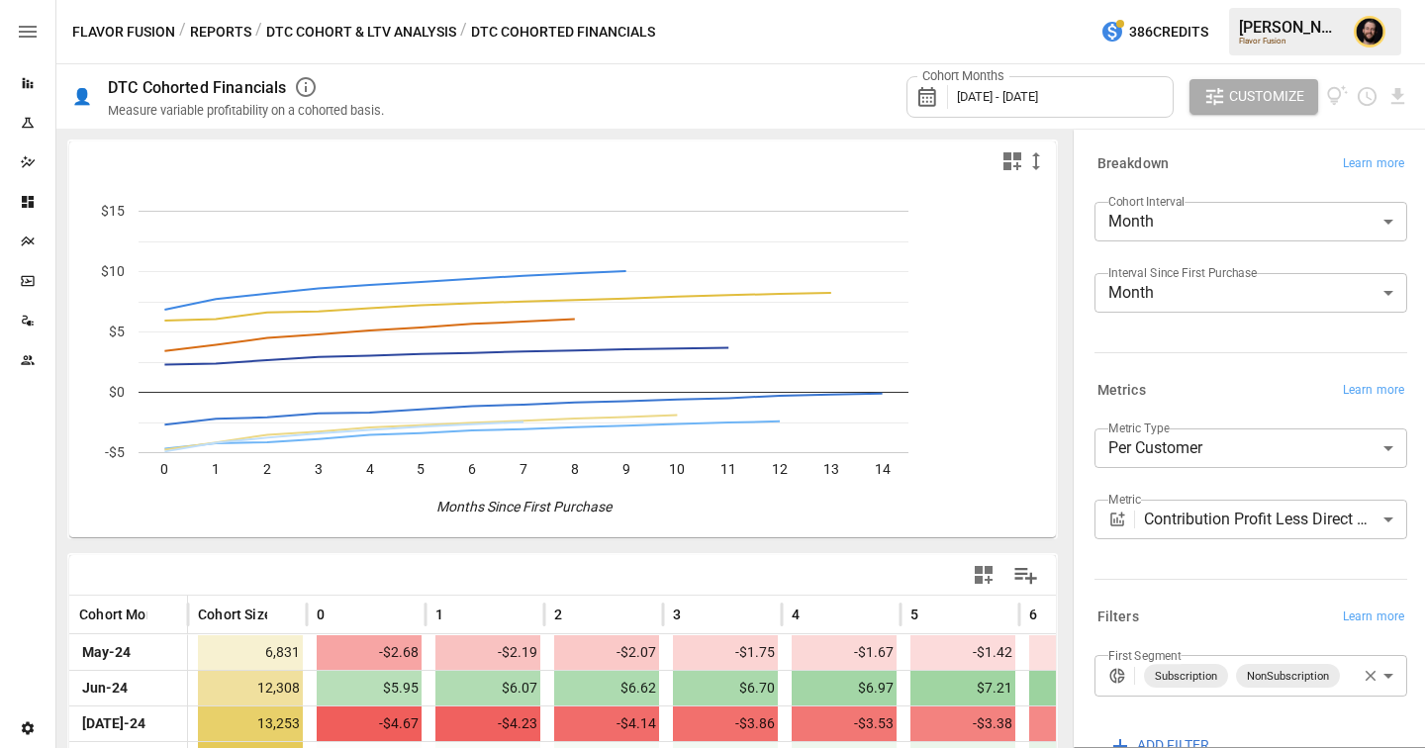
scroll to position [216, 0]
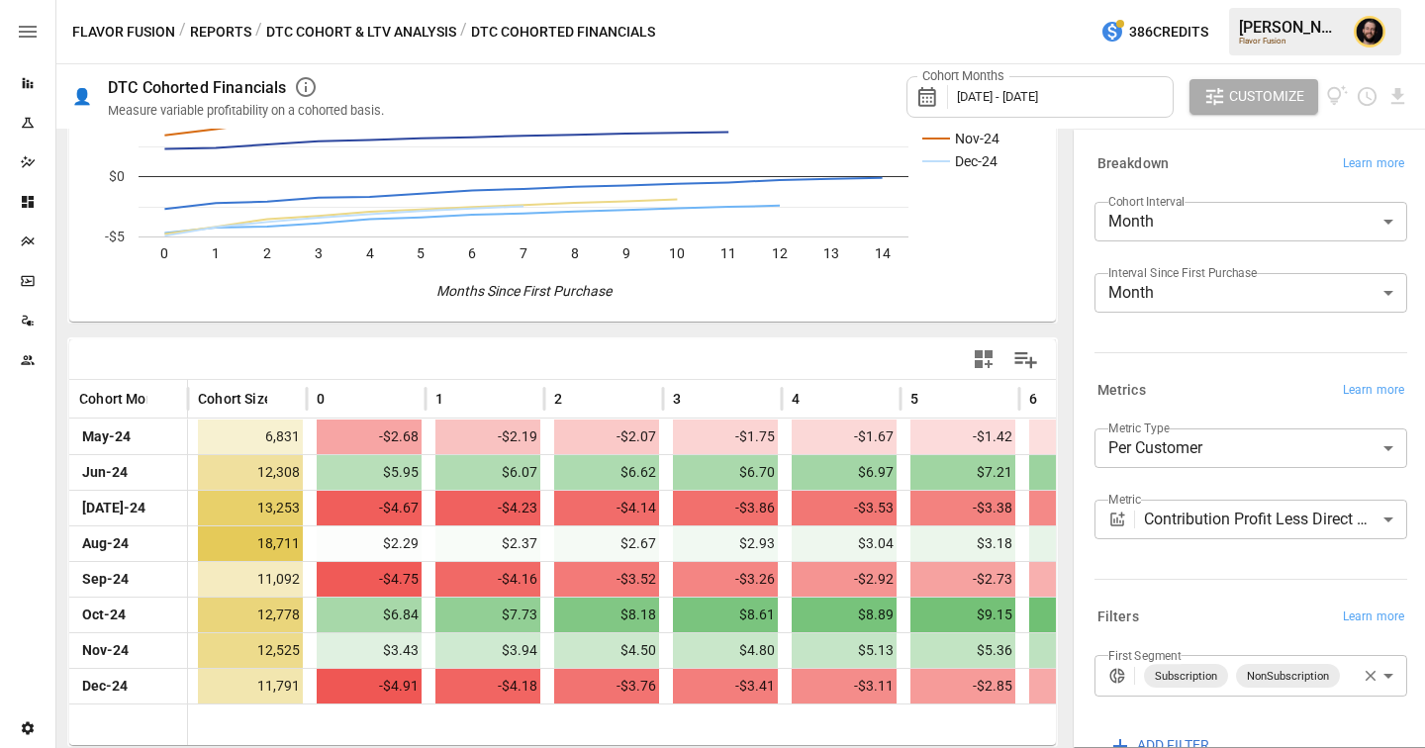
click at [1234, 0] on body "Reports Experiments Dazzler Studio Dashboards Plans SmartModel ™ Data Sources T…" at bounding box center [712, 0] width 1425 height 0
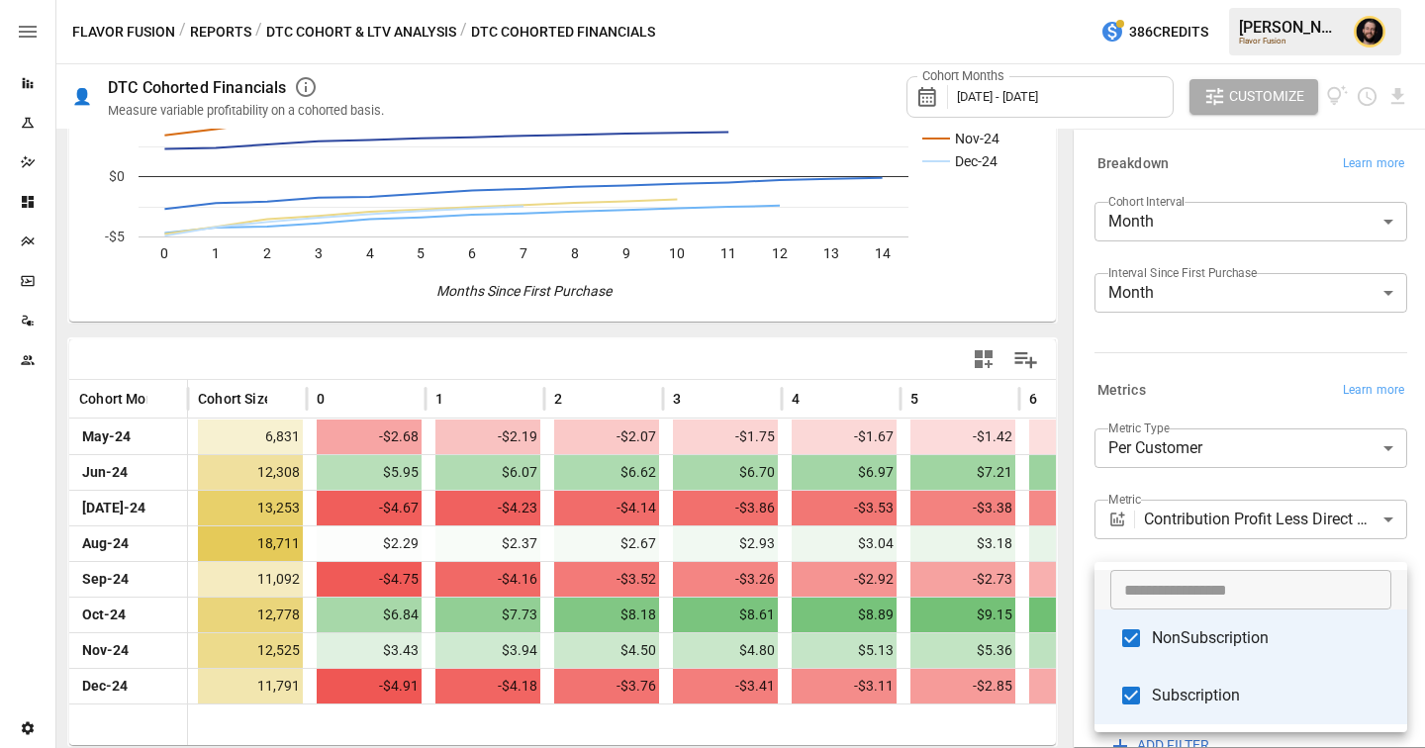
click at [1202, 403] on div at bounding box center [712, 374] width 1425 height 748
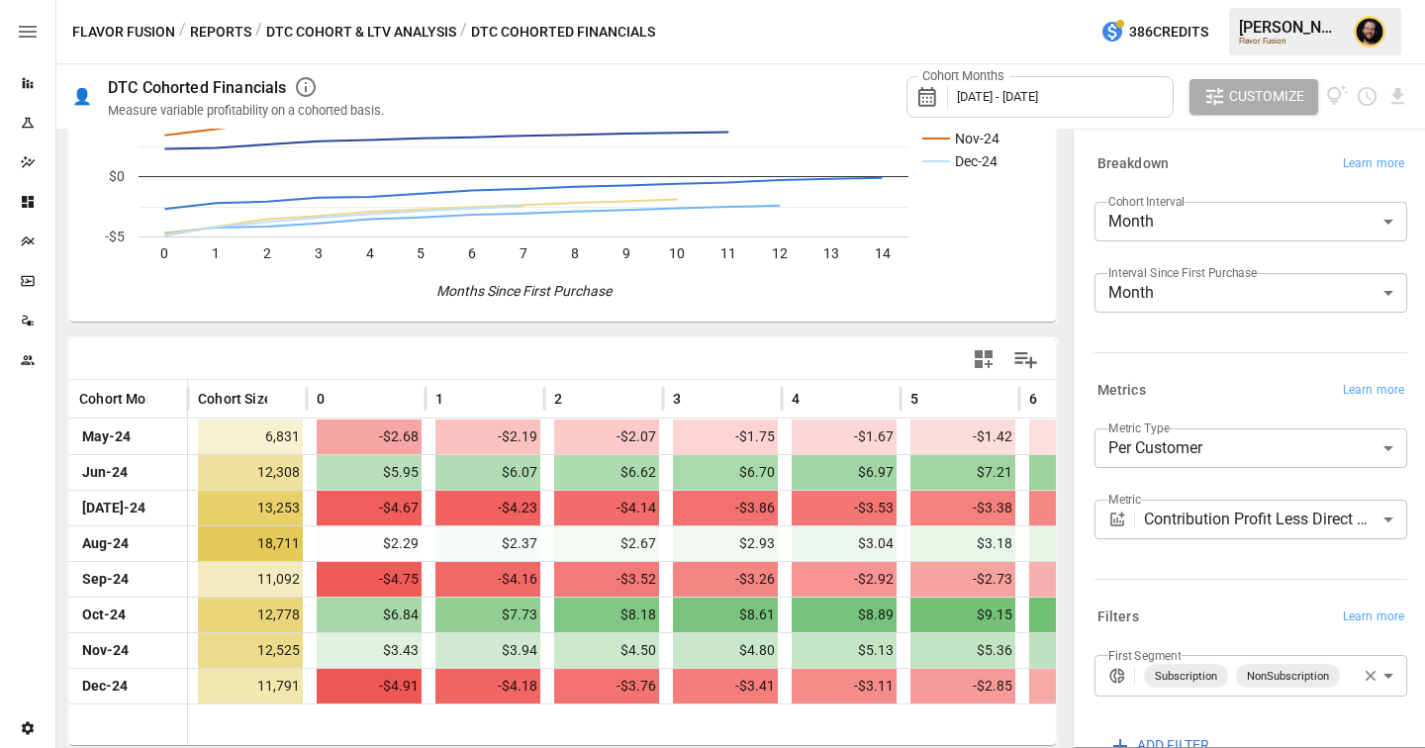
click at [1212, 550] on div "**********" at bounding box center [1250, 527] width 313 height 55
click at [1203, 0] on body "Reports Experiments Dazzler Studio Dashboards Plans SmartModel ™ Data Sources T…" at bounding box center [712, 0] width 1425 height 0
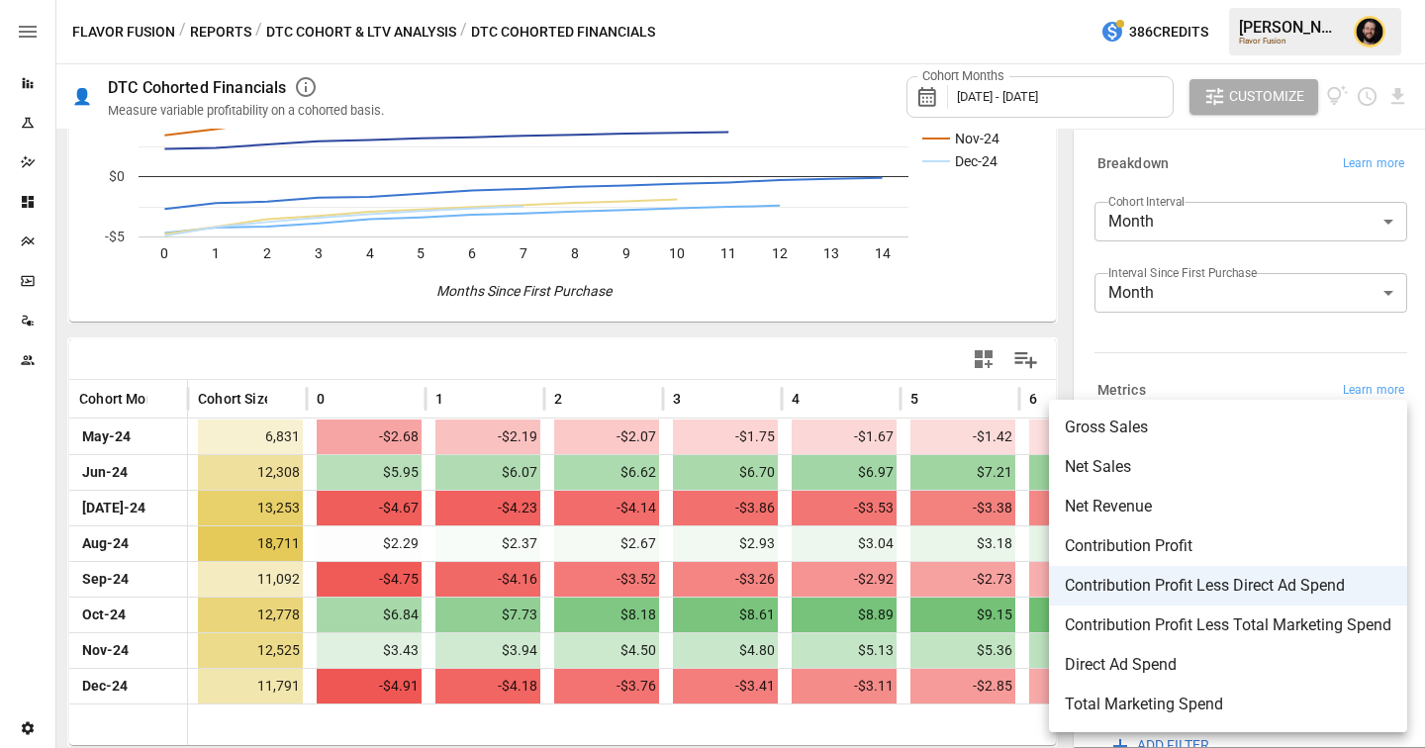
click at [33, 196] on div at bounding box center [712, 374] width 1425 height 748
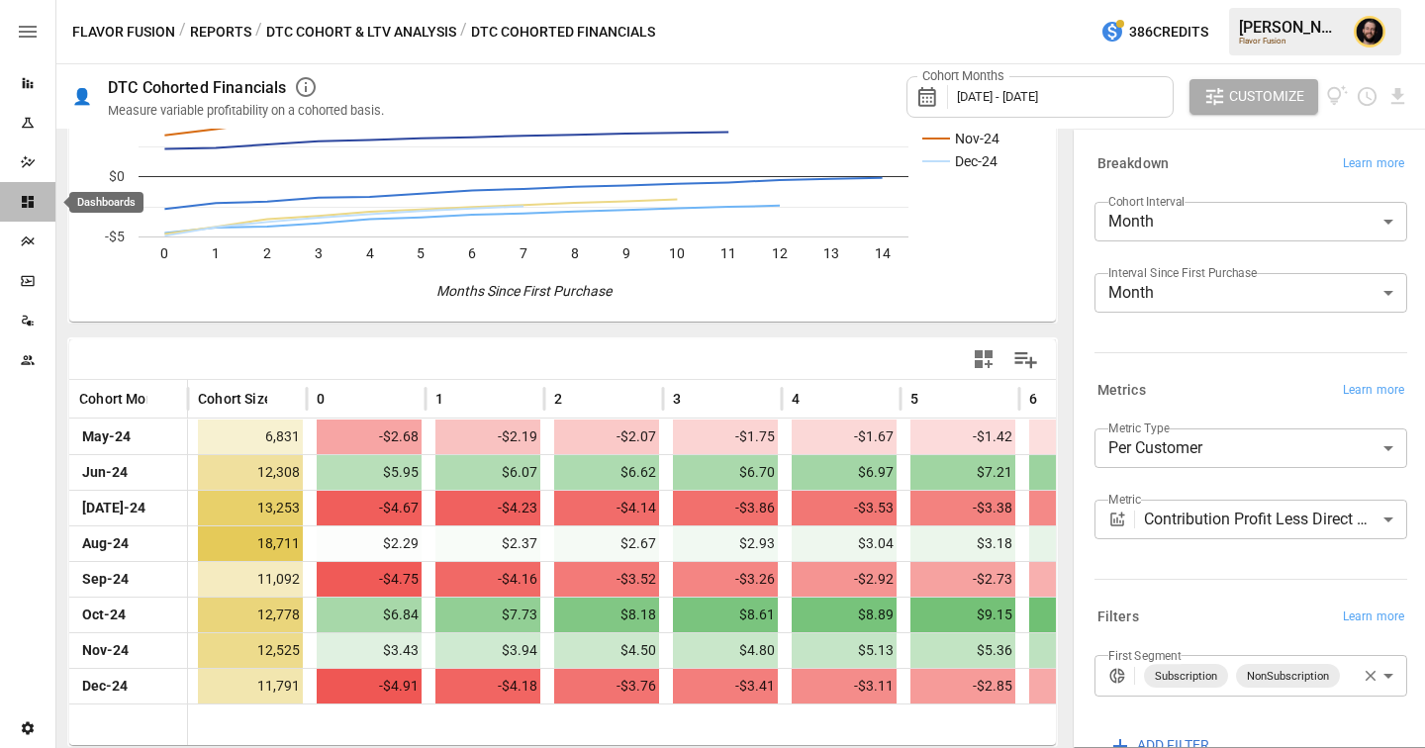
click at [19, 196] on div "Dashboards" at bounding box center [27, 202] width 55 height 16
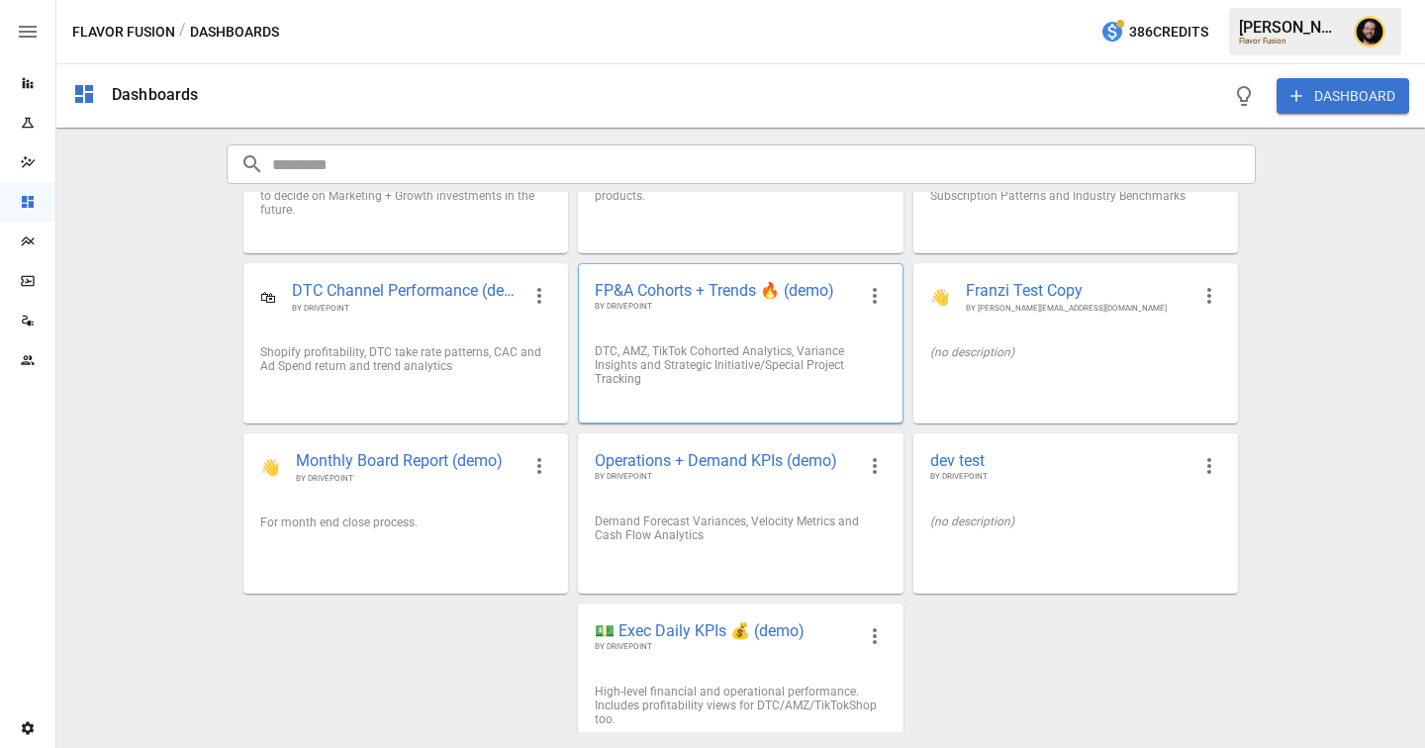
scroll to position [104, 0]
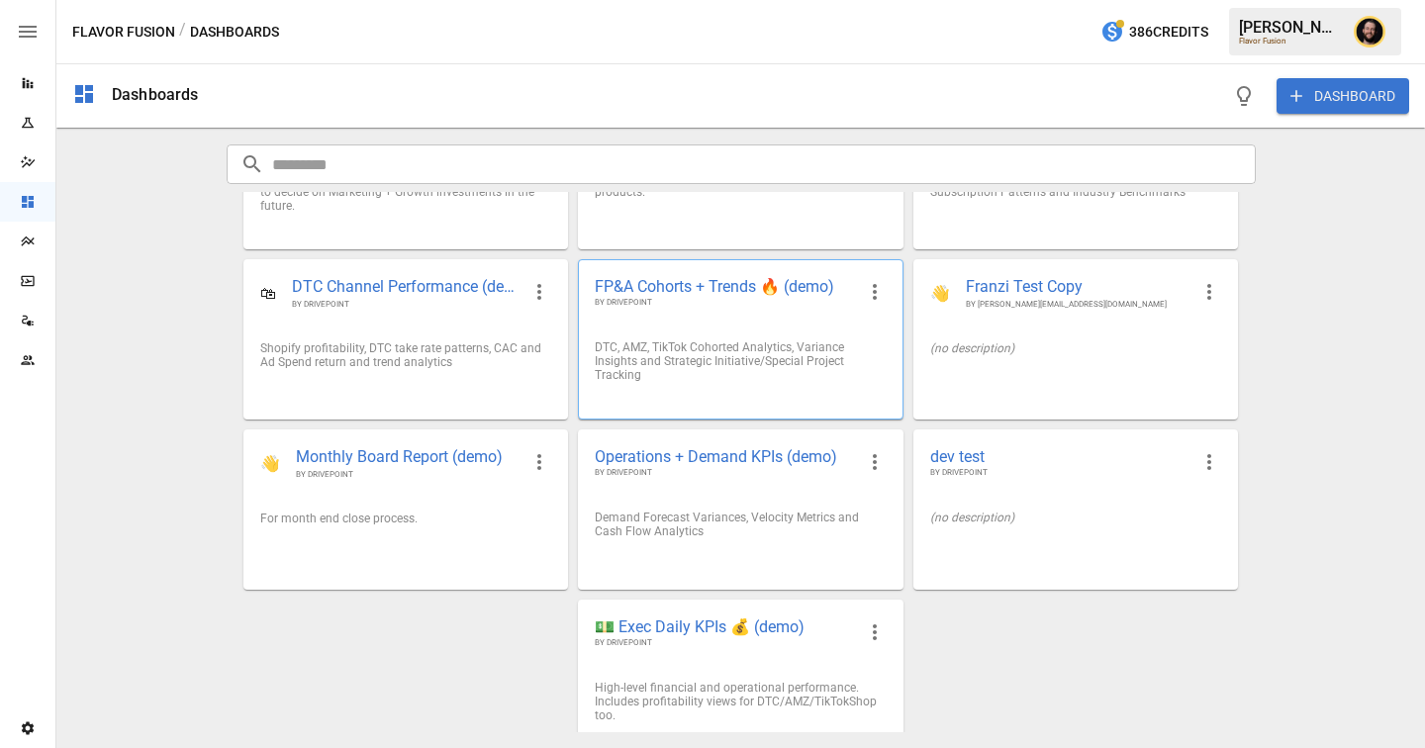
click at [638, 309] on span "BY DRIVEPOINT" at bounding box center [724, 303] width 259 height 12
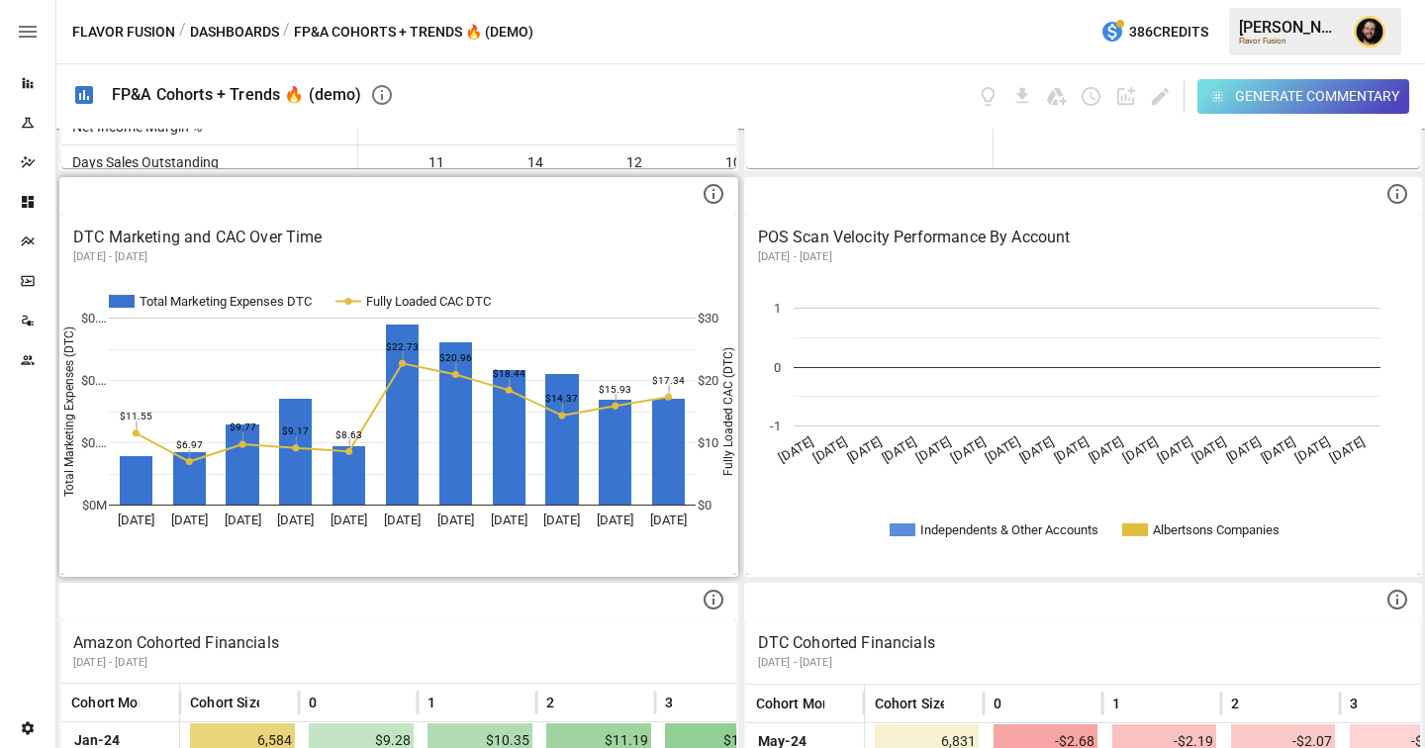
scroll to position [1240, 0]
